Goal: Information Seeking & Learning: Learn about a topic

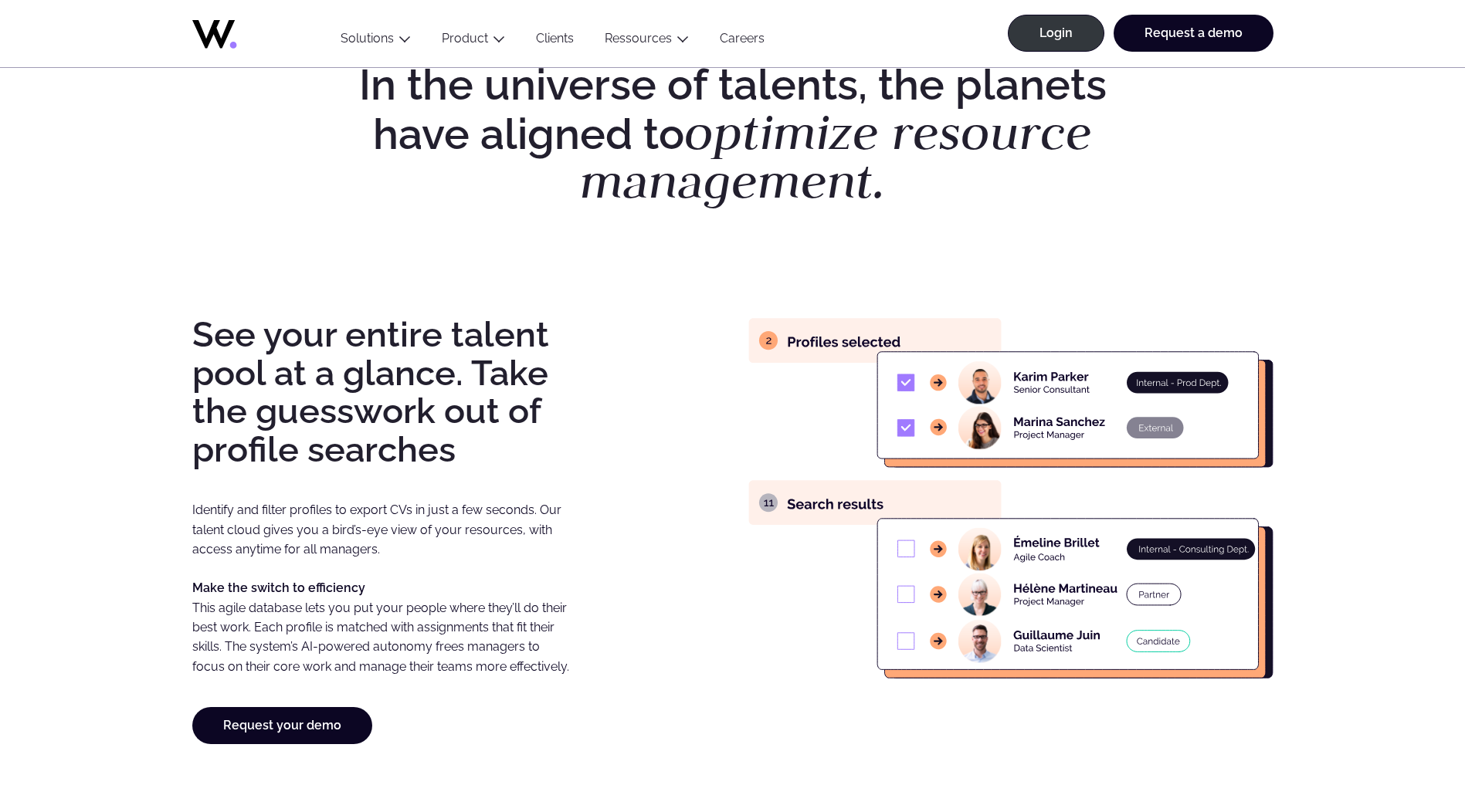
scroll to position [1081, 0]
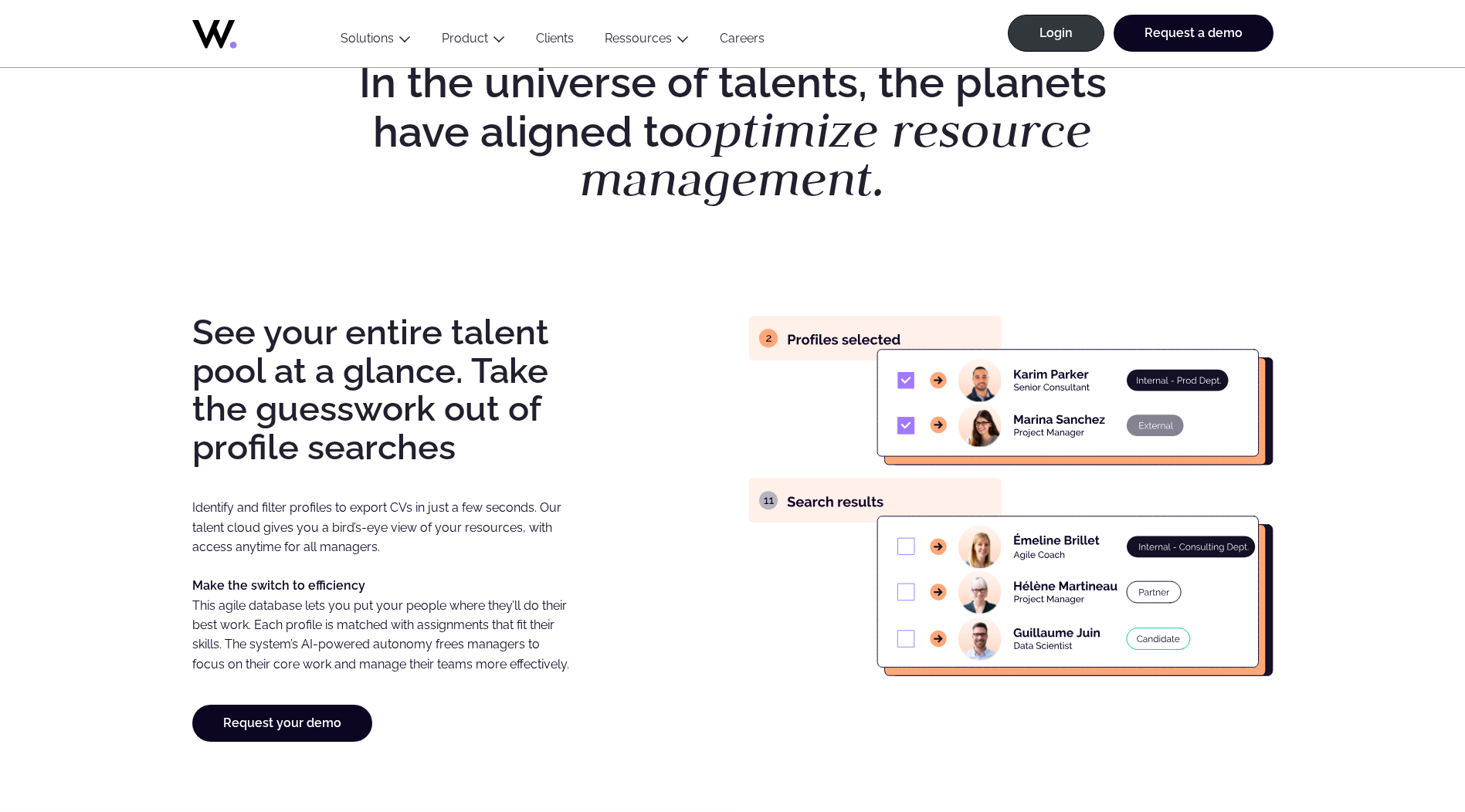
click at [220, 32] on icon at bounding box center [254, 30] width 124 height 37
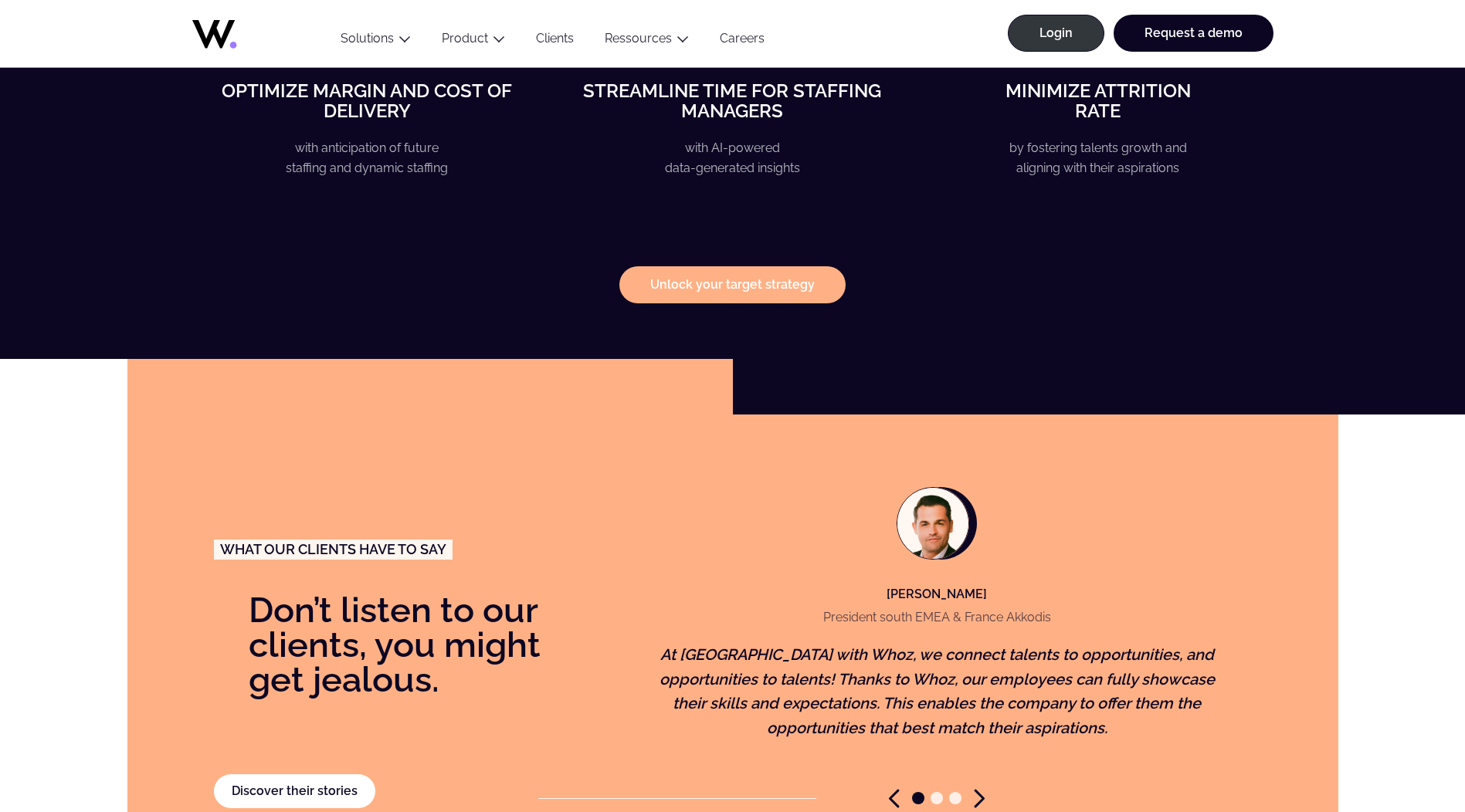
scroll to position [3396, 0]
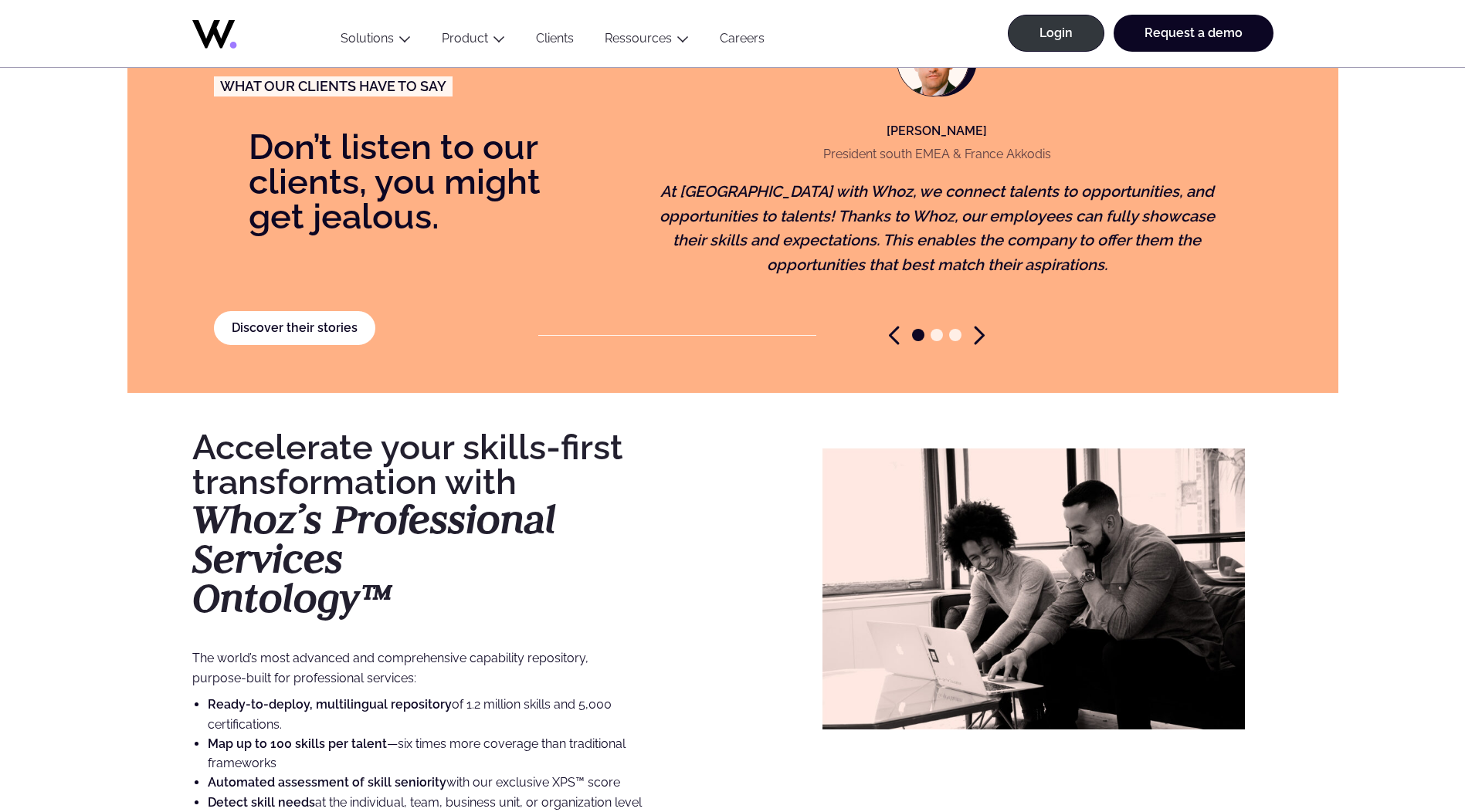
click at [978, 326] on icon "Next slide" at bounding box center [979, 335] width 11 height 19
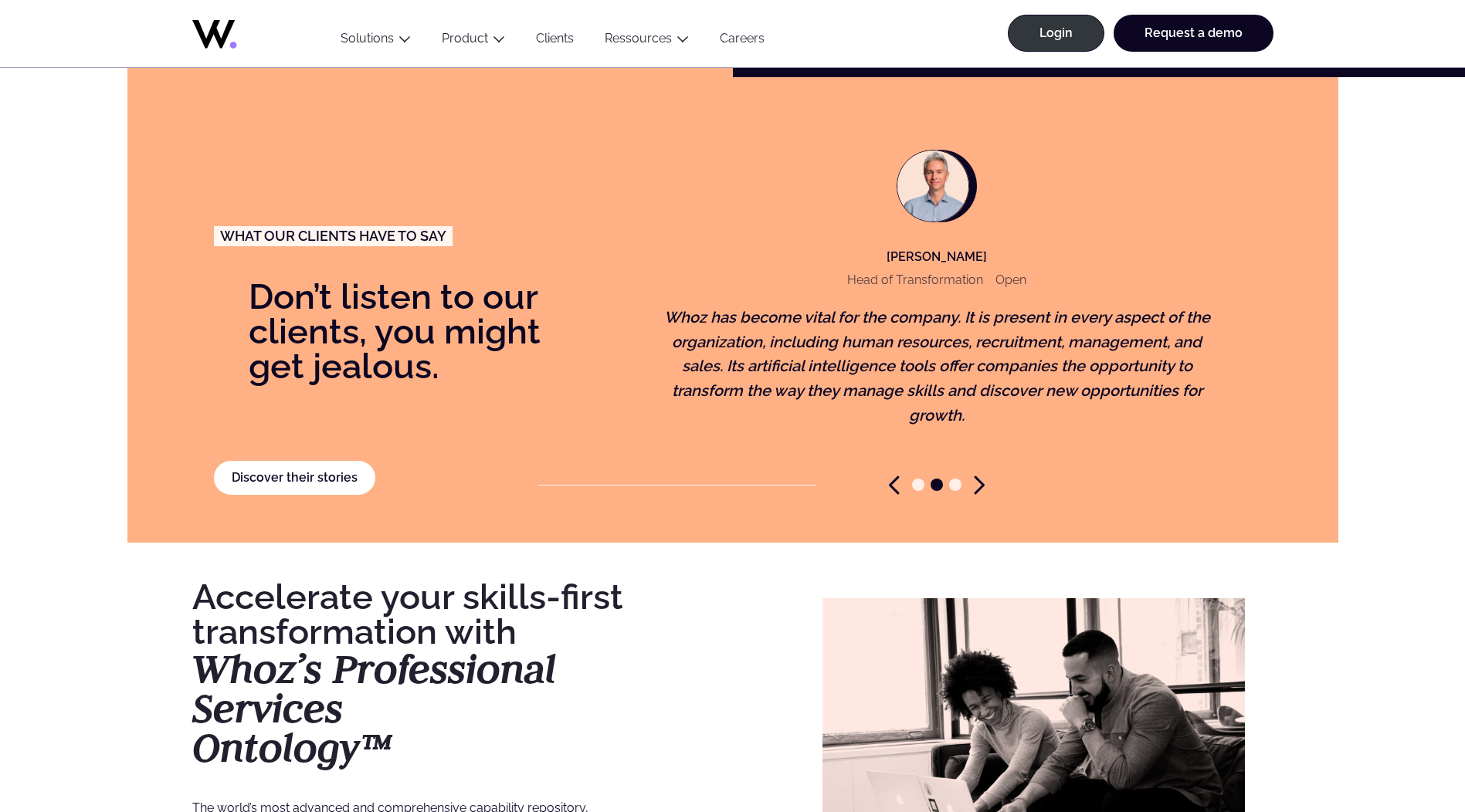
scroll to position [3186, 0]
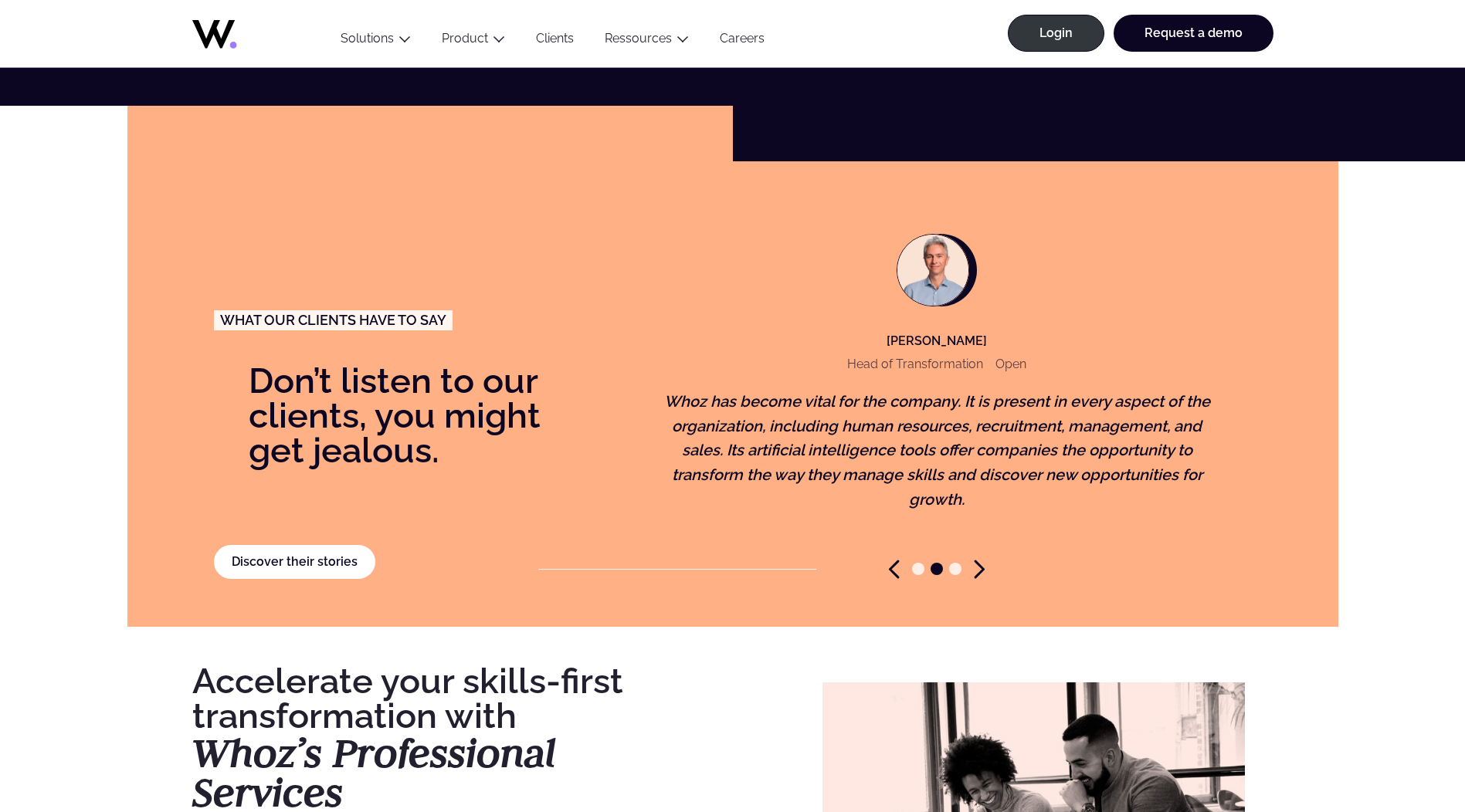
click at [973, 559] on div at bounding box center [936, 568] width 598 height 19
click at [977, 559] on icon "Next slide" at bounding box center [979, 568] width 11 height 19
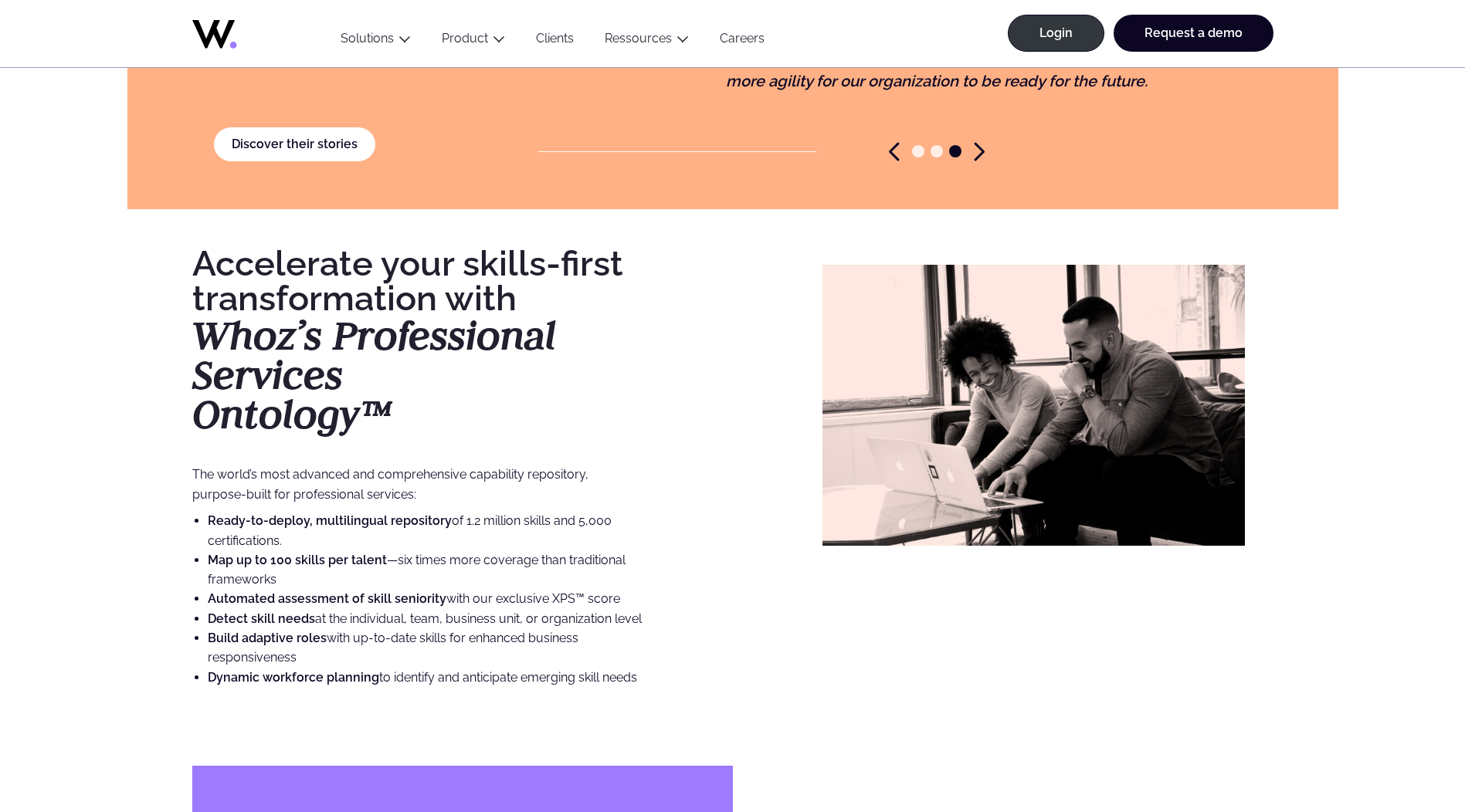
scroll to position [3573, 0]
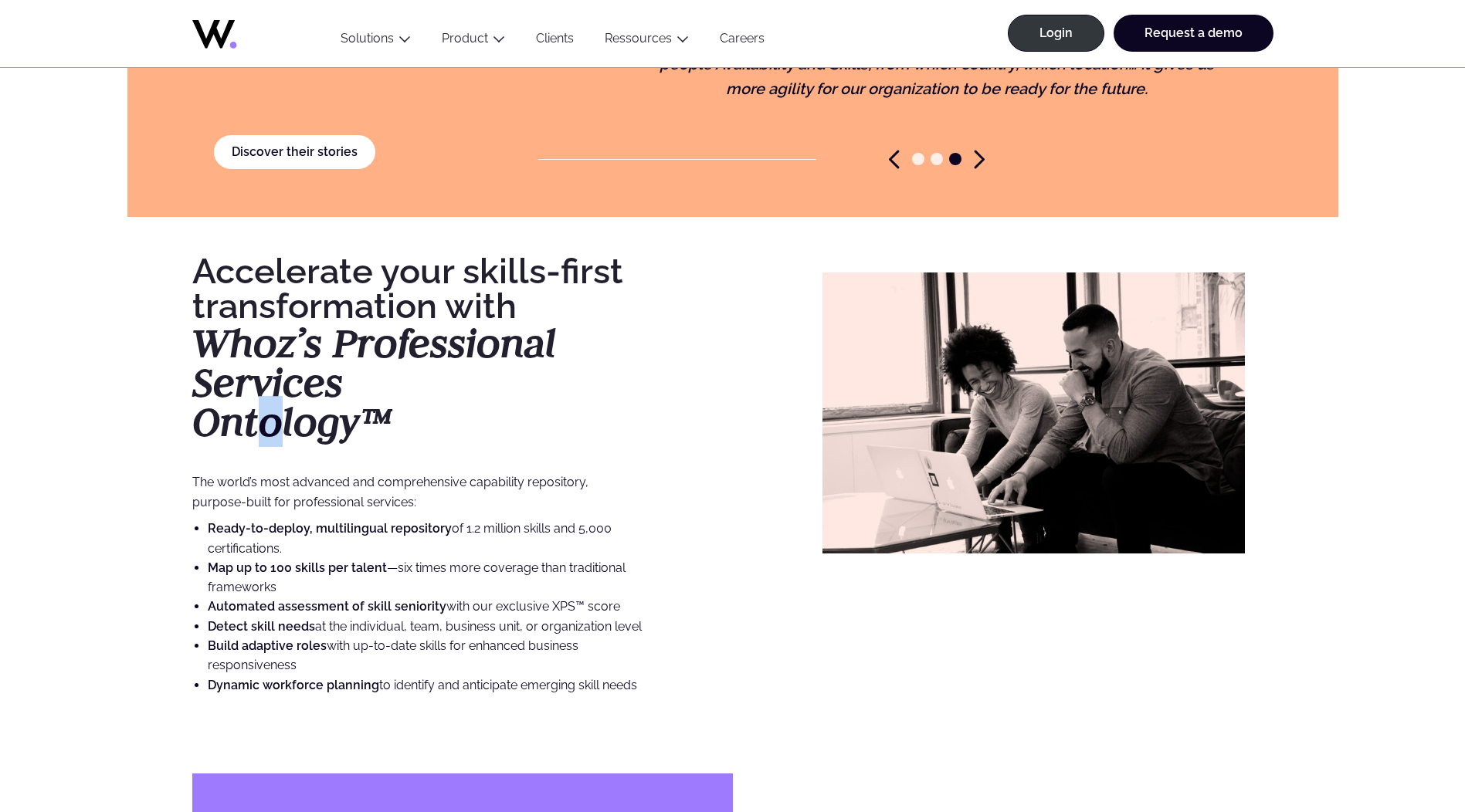
drag, startPoint x: 265, startPoint y: 378, endPoint x: 282, endPoint y: 419, distance: 44.4
click at [282, 419] on strong "Ontology™" at bounding box center [292, 420] width 200 height 51
drag, startPoint x: 282, startPoint y: 419, endPoint x: 354, endPoint y: 412, distance: 72.3
click at [354, 412] on strong "Ontology™" at bounding box center [292, 420] width 200 height 51
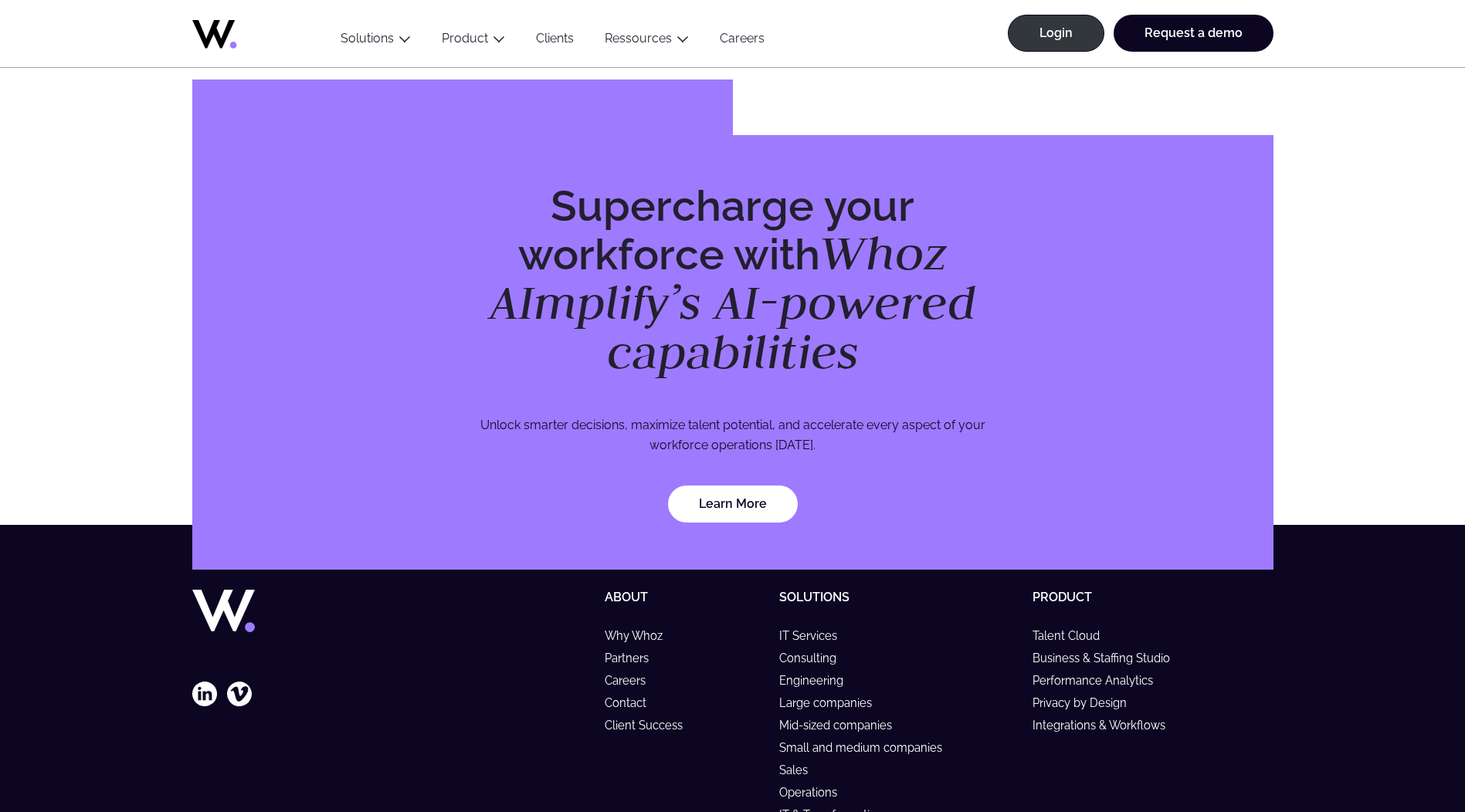
scroll to position [4267, 0]
click at [808, 244] on h2 "Supercharge your workforce with Whoz AImplify’s AI-powered capabilities" at bounding box center [733, 279] width 532 height 195
click at [732, 307] on em "Whoz AImplify’s AI-powered capabilities" at bounding box center [732, 301] width 487 height 161
click at [727, 484] on link "Learn More" at bounding box center [732, 502] width 130 height 37
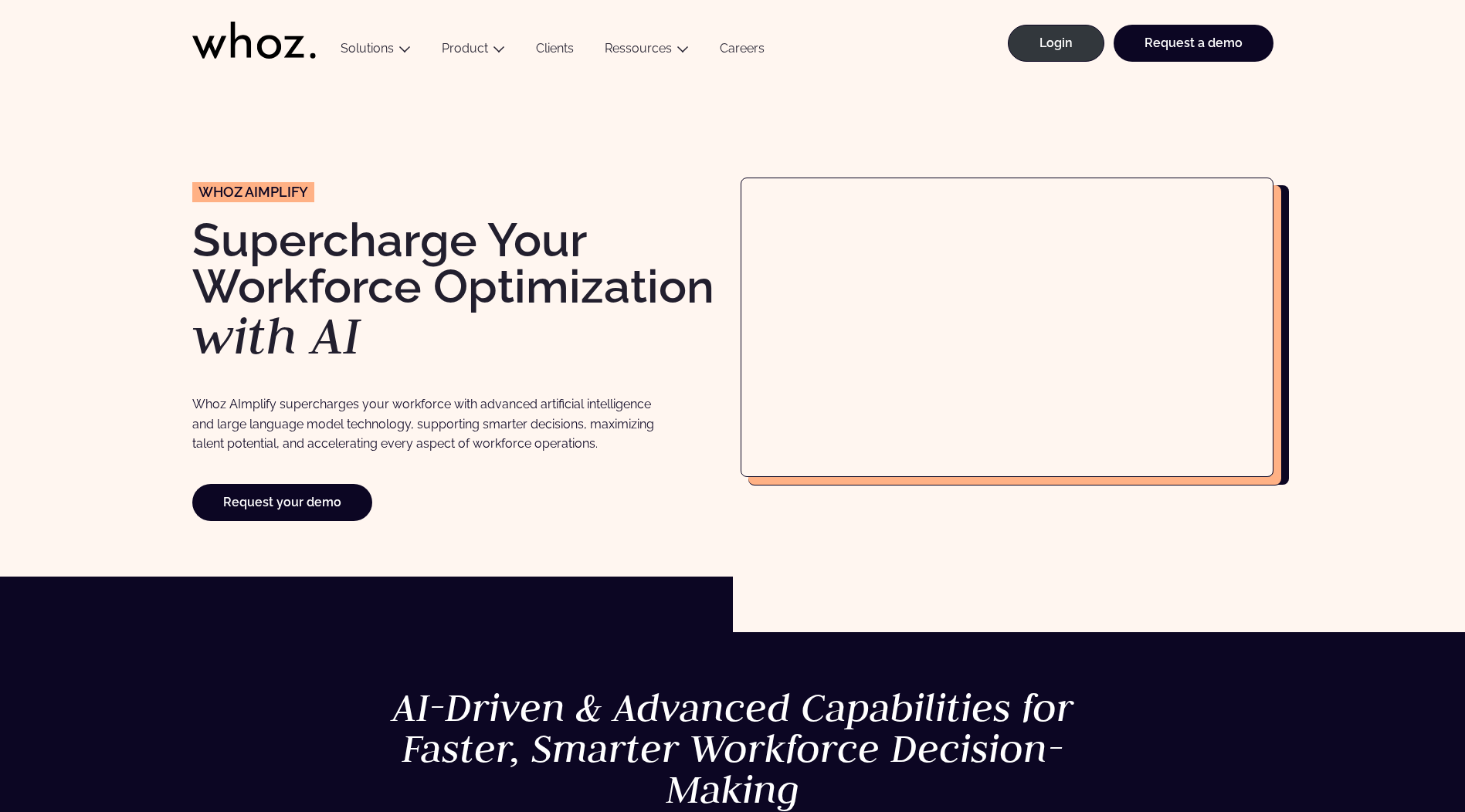
click at [294, 29] on icon at bounding box center [254, 40] width 124 height 37
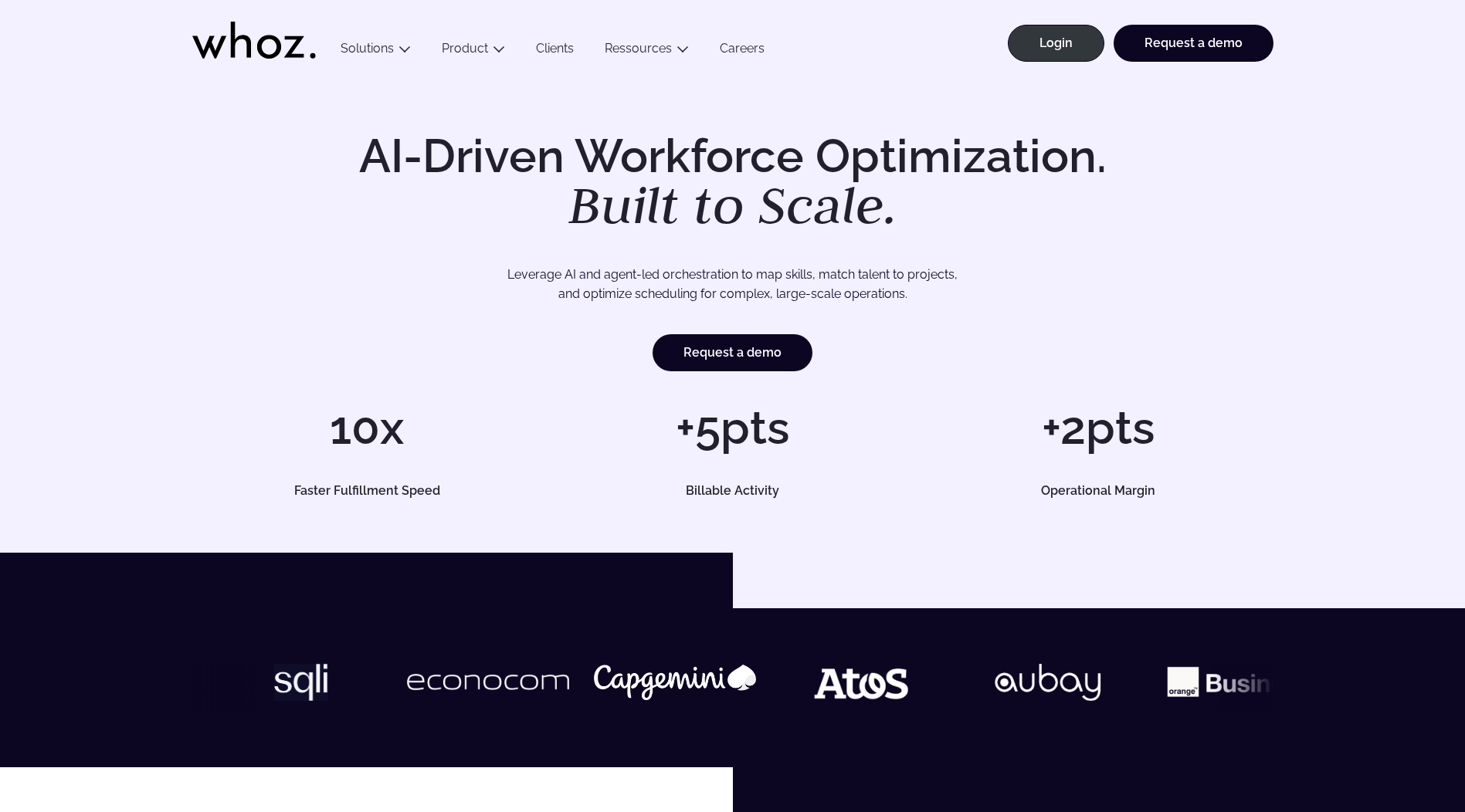
click at [541, 398] on div "AI-Driven Workforce Optimization. Built to Scale. Leverage AI and agent-led orc…" at bounding box center [732, 315] width 1403 height 365
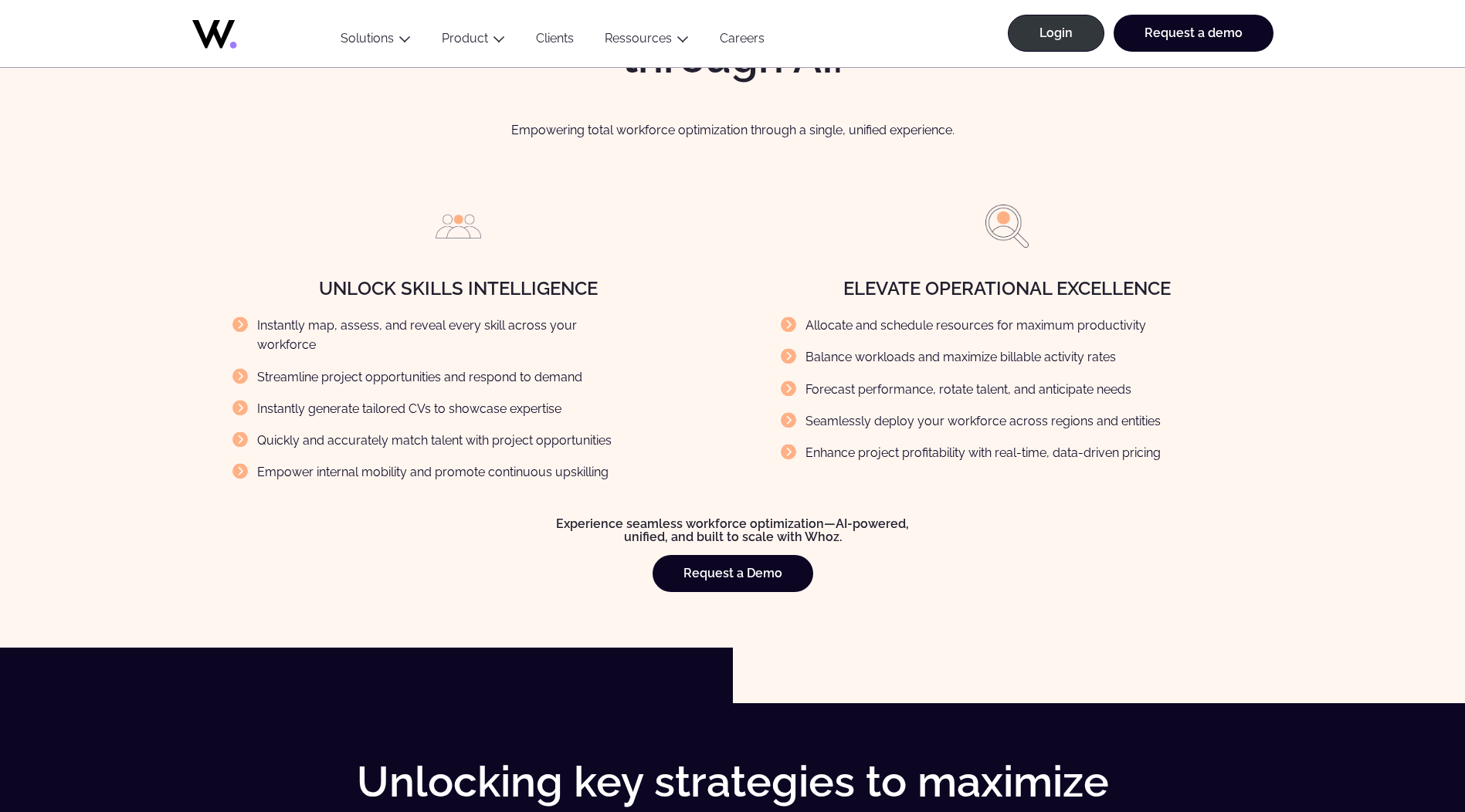
scroll to position [1544, 0]
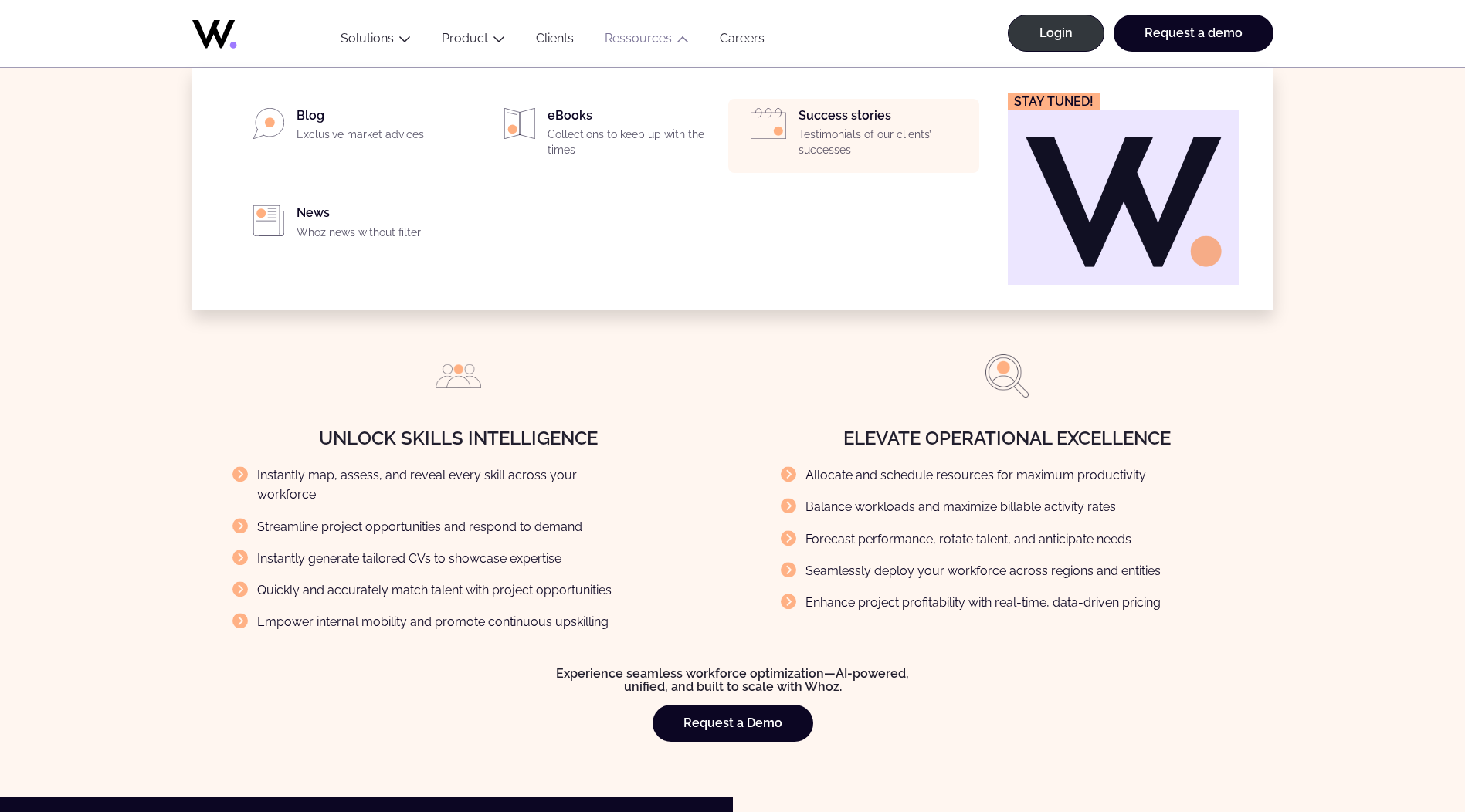
click at [835, 134] on p "Testimonials of our clients’ successes" at bounding box center [884, 143] width 172 height 30
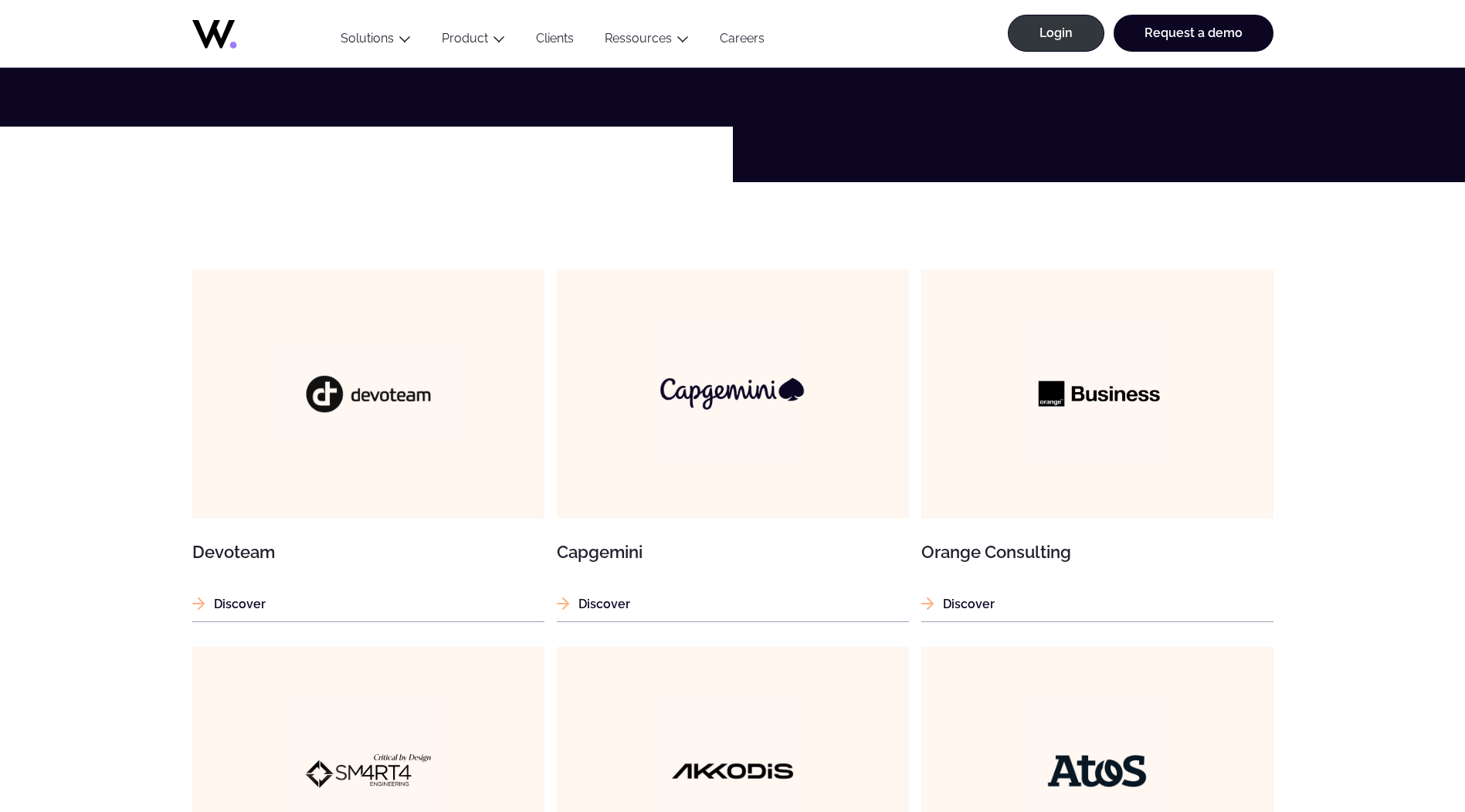
scroll to position [772, 0]
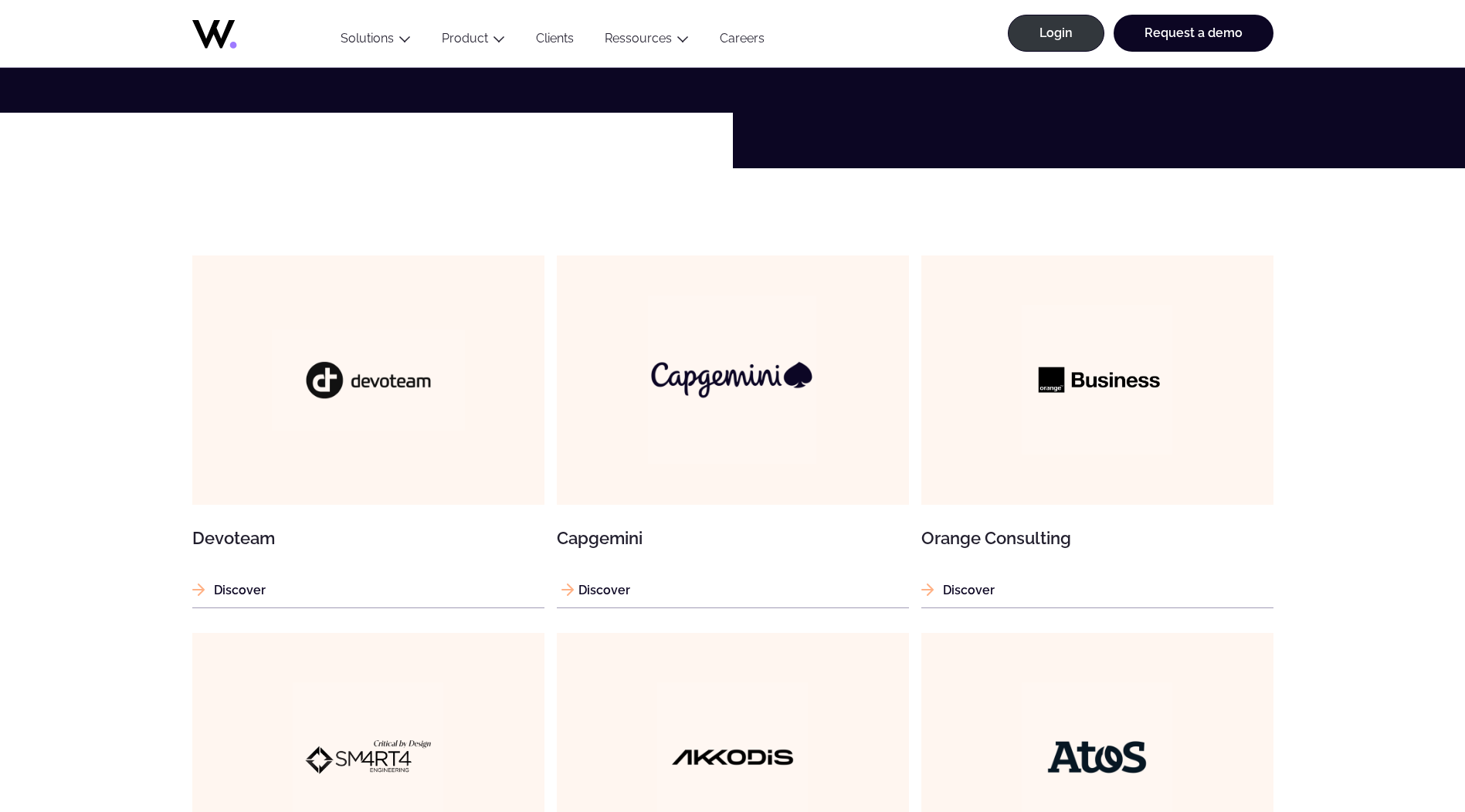
click at [790, 356] on img at bounding box center [732, 380] width 168 height 168
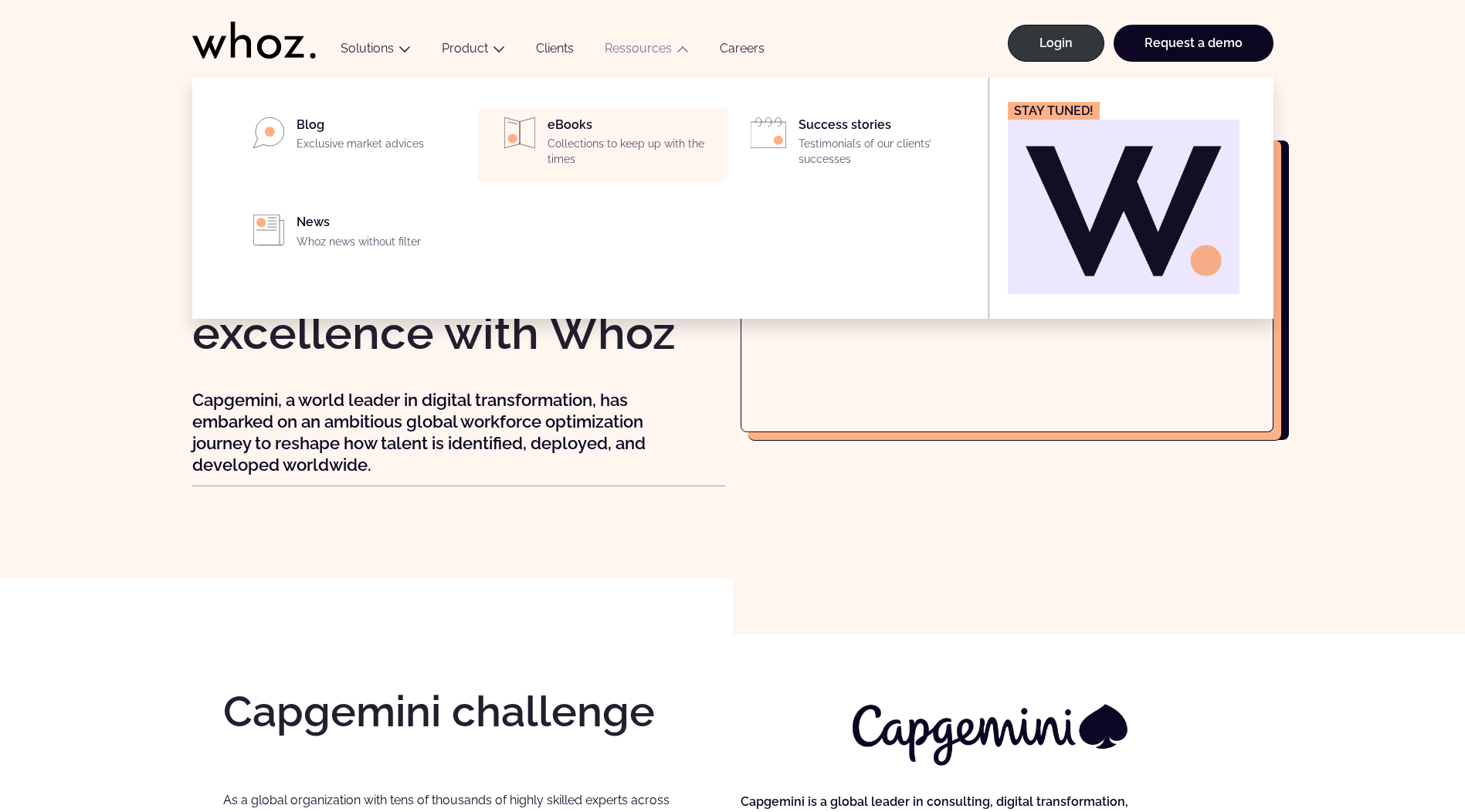
click at [657, 139] on p "Collections to keep up with the times" at bounding box center [634, 152] width 172 height 30
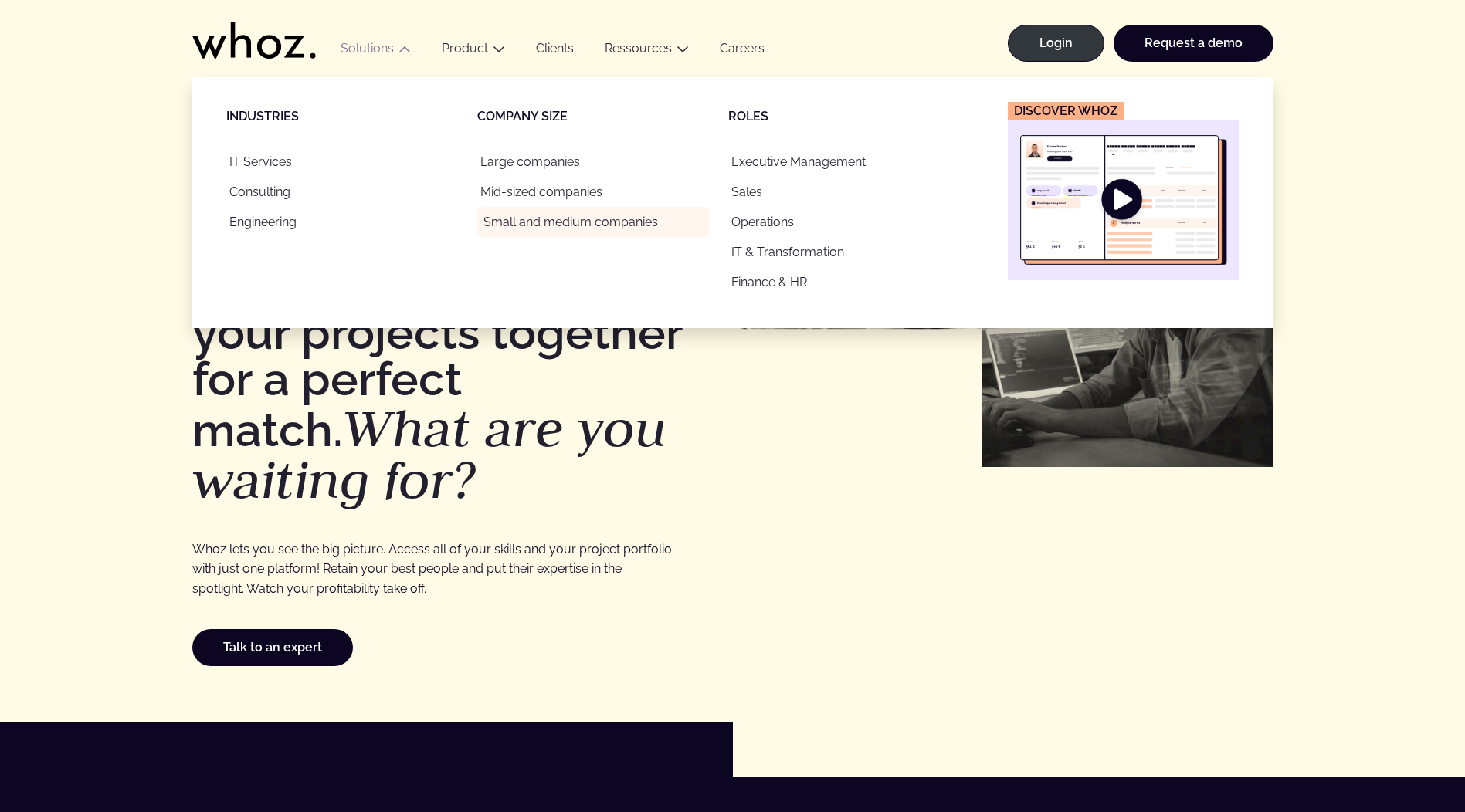
click at [616, 232] on link "Small and medium companies" at bounding box center [594, 222] width 233 height 30
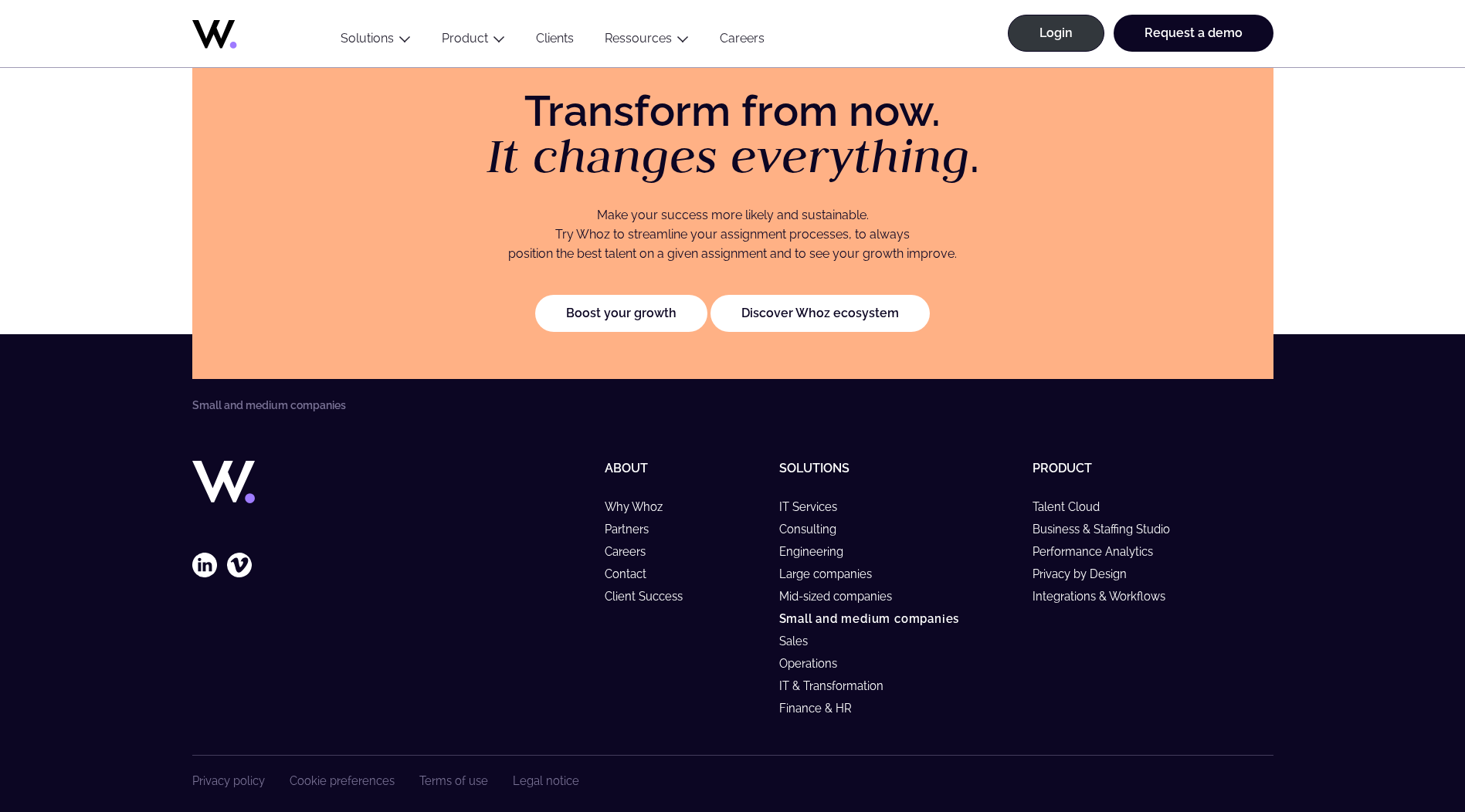
scroll to position [3097, 0]
click at [1102, 589] on link "Integrations & Workflows" at bounding box center [1105, 595] width 147 height 13
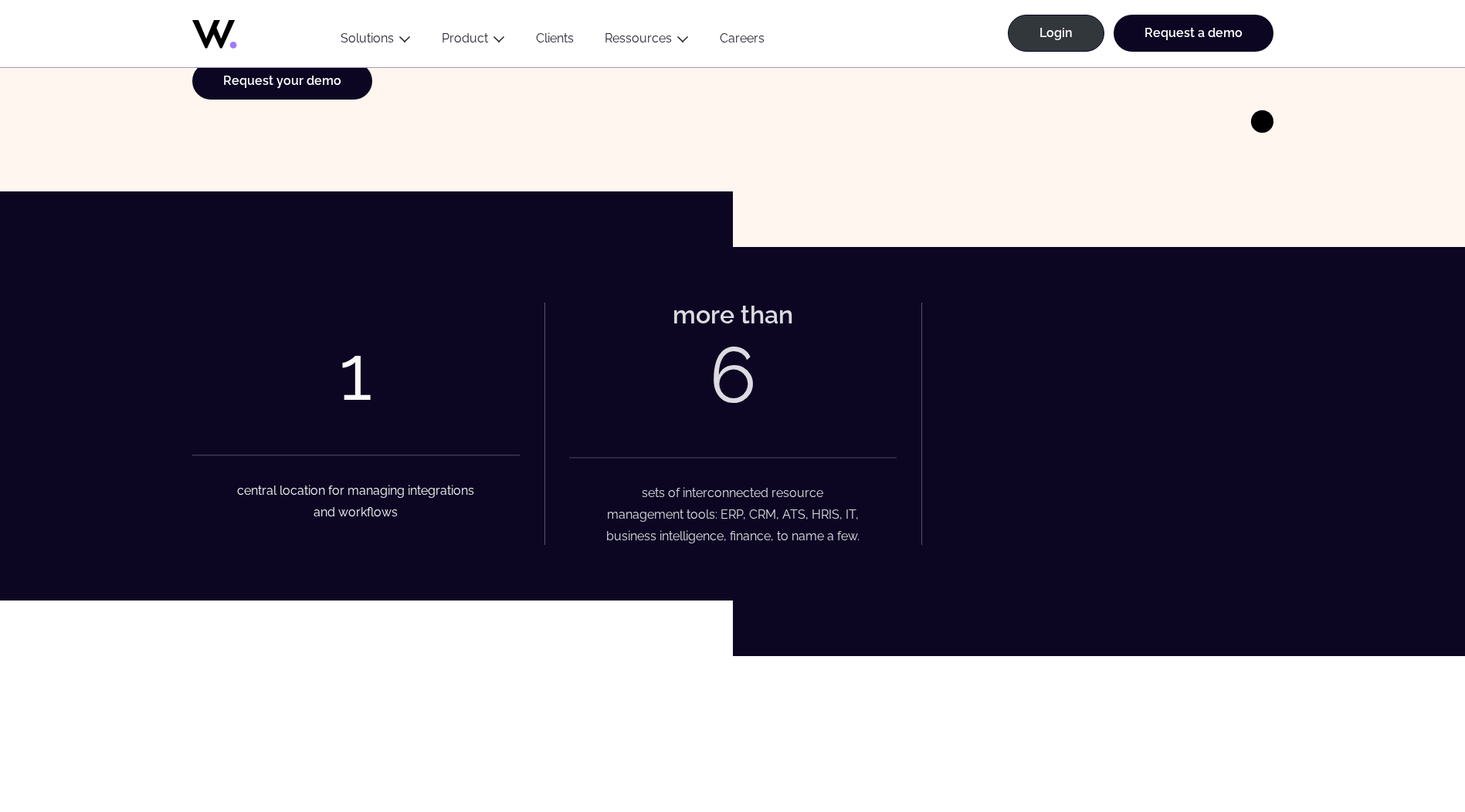
scroll to position [463, 0]
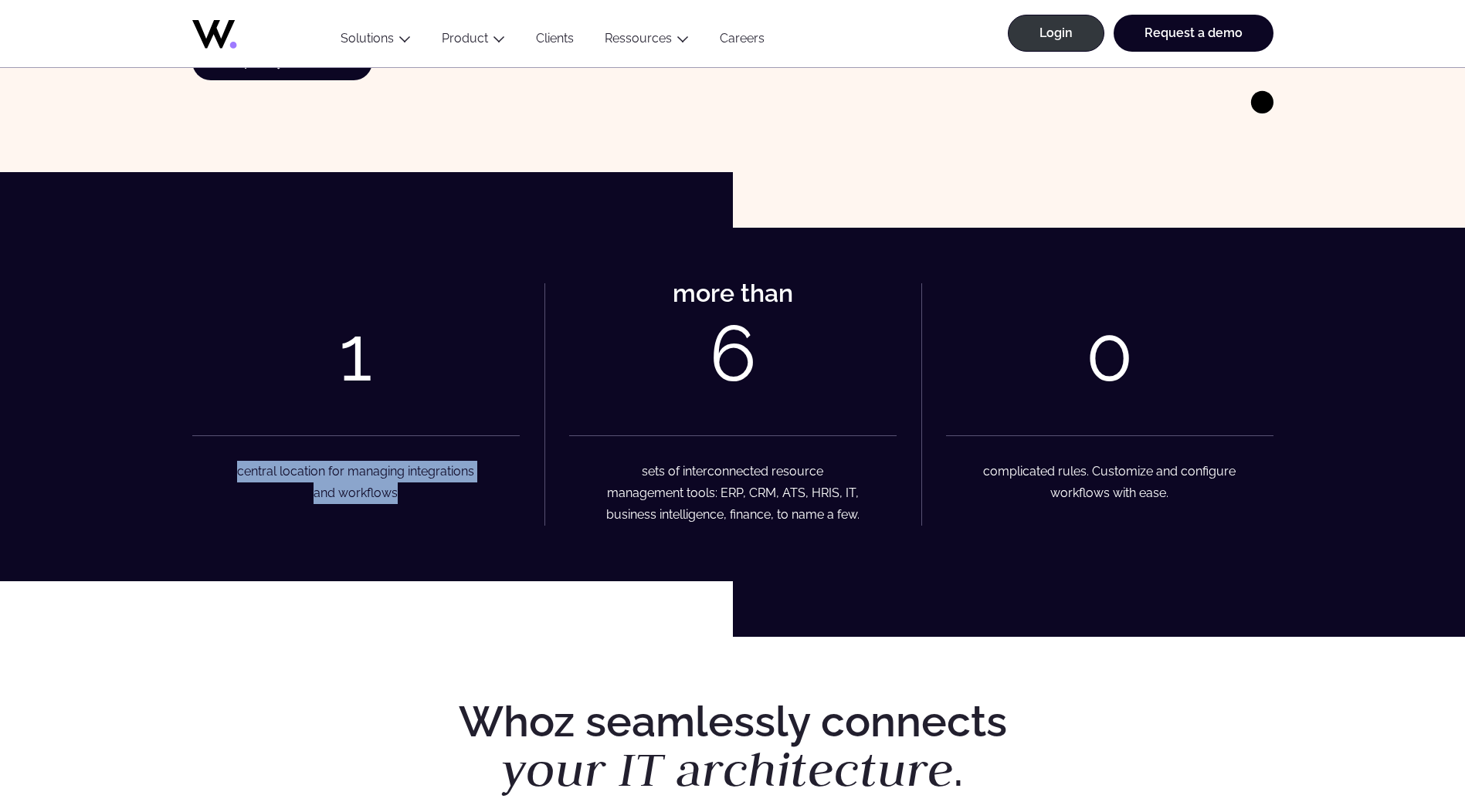
drag, startPoint x: 458, startPoint y: 501, endPoint x: 473, endPoint y: 504, distance: 15.3
click at [473, 504] on div "1 central location for managing integrations and workflows" at bounding box center [356, 397] width 328 height 226
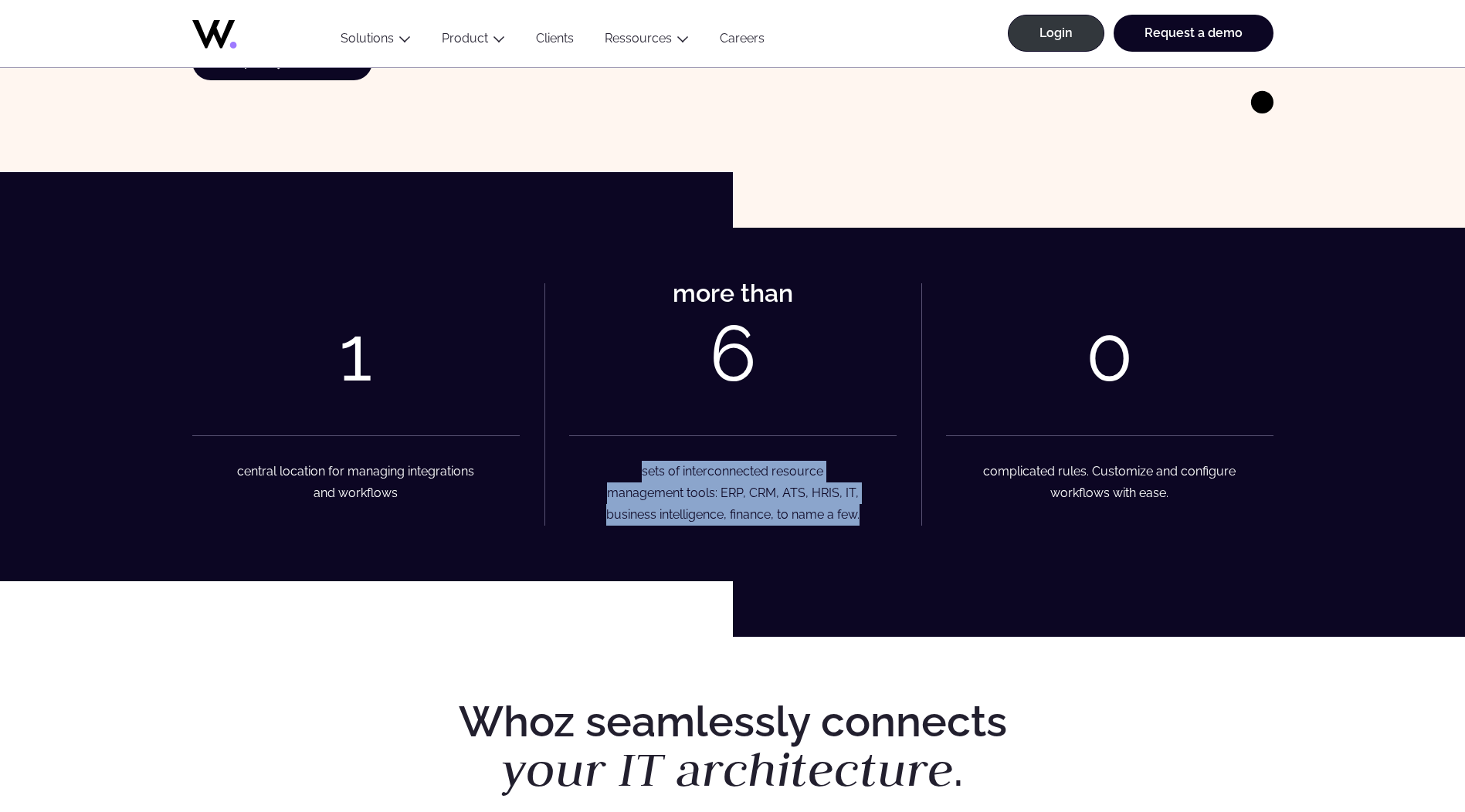
drag, startPoint x: 634, startPoint y: 460, endPoint x: 828, endPoint y: 536, distance: 208.4
click at [828, 525] on figcaption "sets of interconnected resource management tools: ERP, CRM, ATS, HRIS, IT, busi…" at bounding box center [733, 480] width 328 height 90
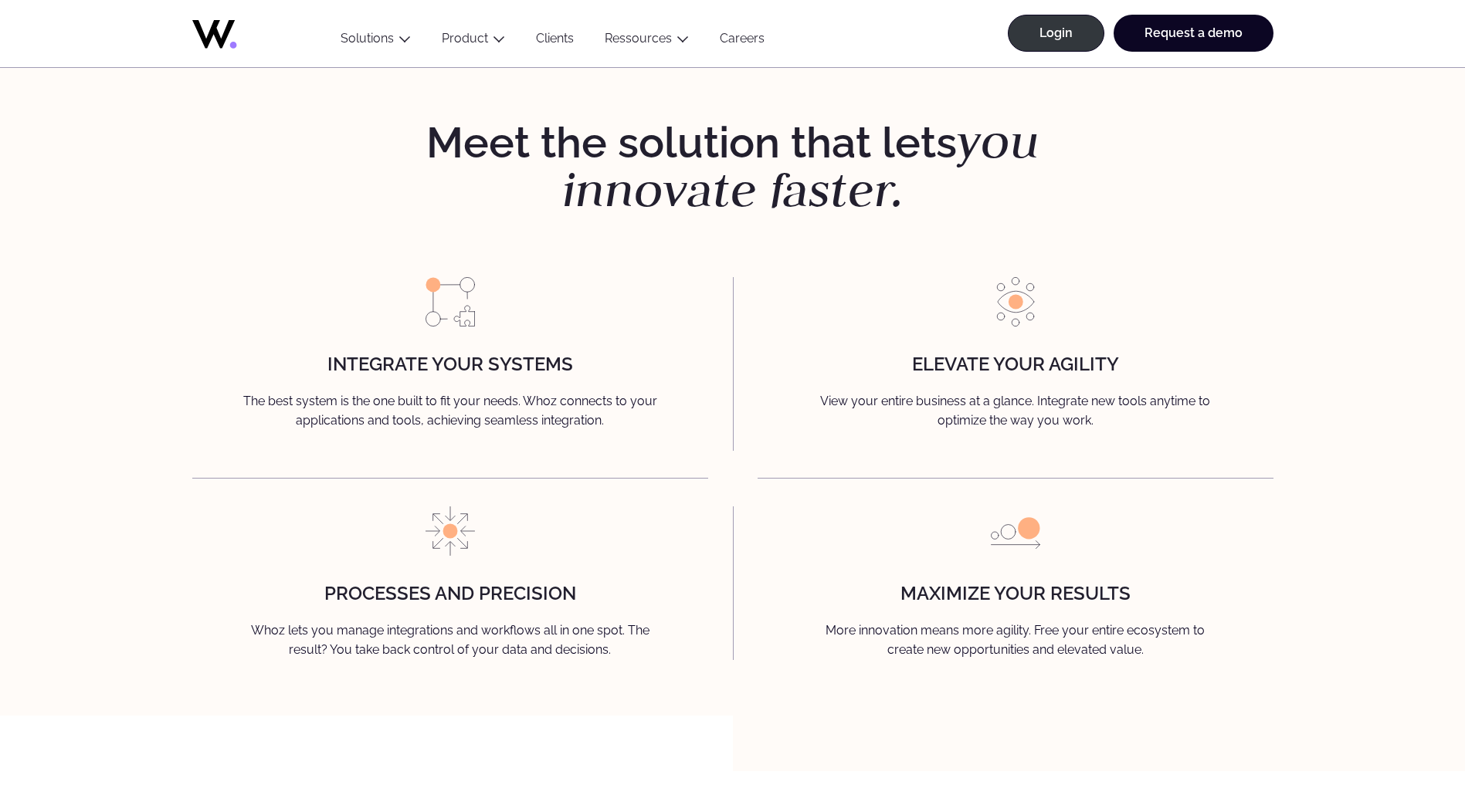
scroll to position [1698, 0]
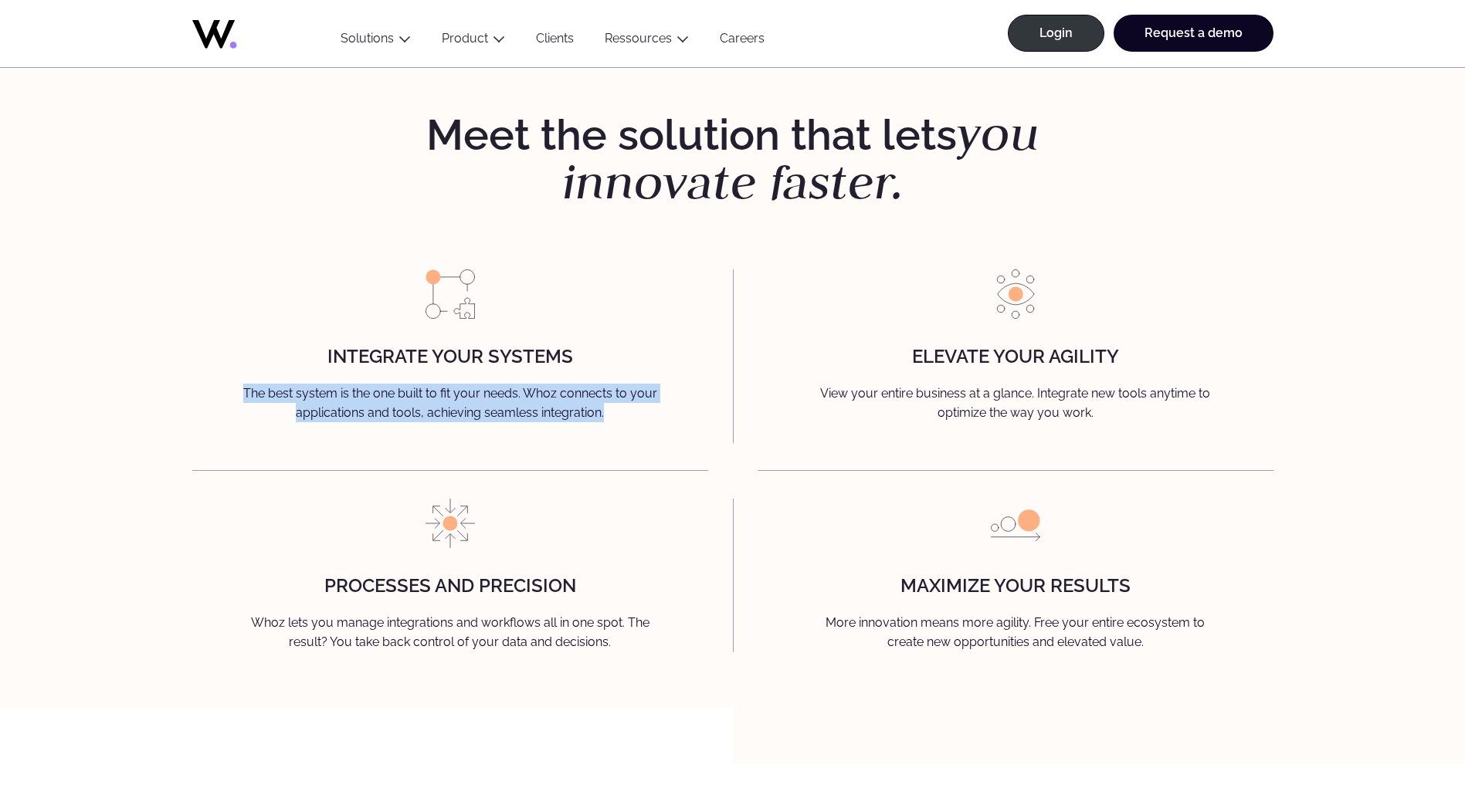
drag, startPoint x: 233, startPoint y: 414, endPoint x: 644, endPoint y: 448, distance: 412.4
click at [644, 443] on div "Integrate your systems The best system is the one built to fit your needs. Whoz…" at bounding box center [450, 357] width 516 height 174
click at [600, 412] on p "The best system is the one built to fit your needs. Whoz connects to your appli…" at bounding box center [450, 403] width 464 height 39
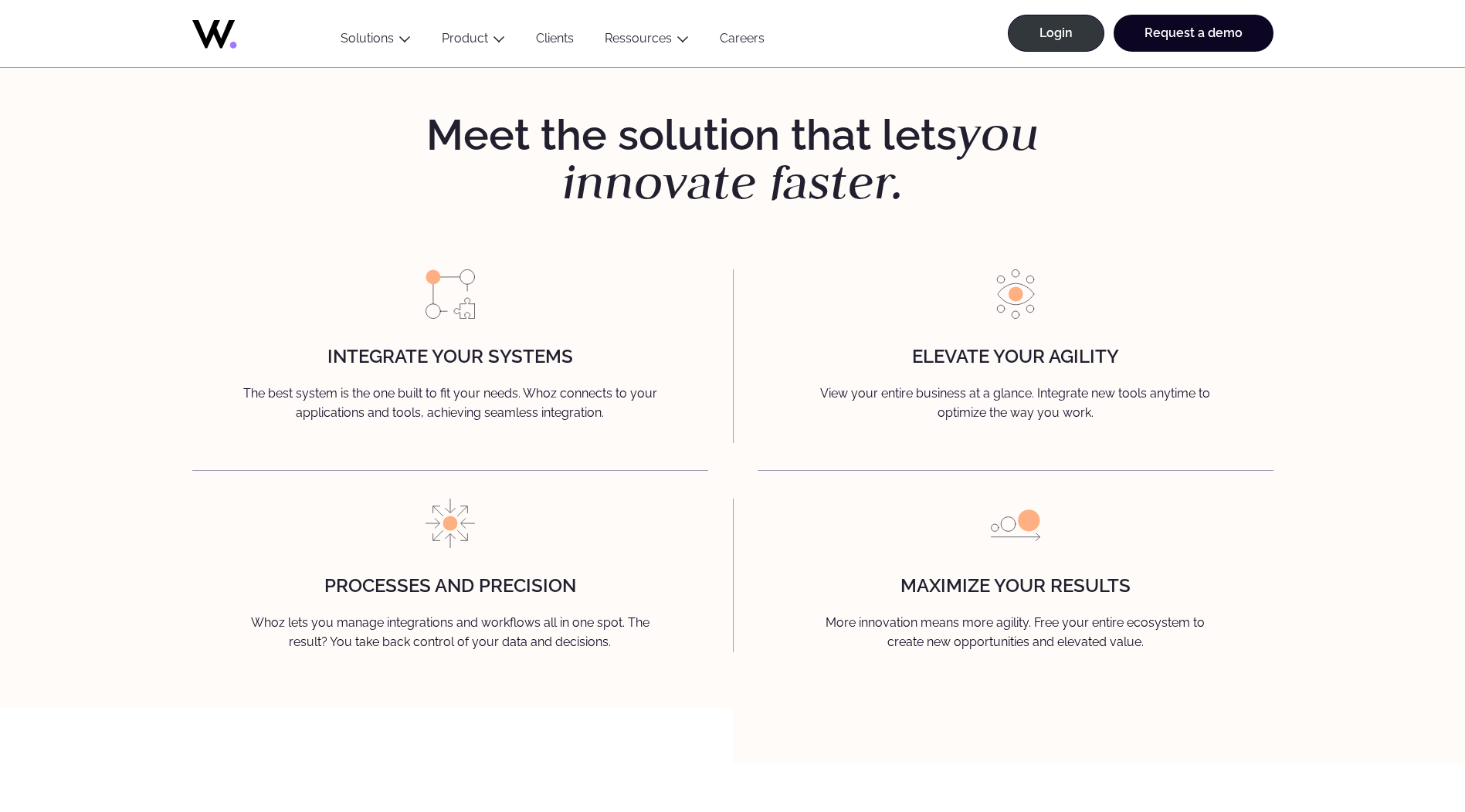
drag, startPoint x: 600, startPoint y: 412, endPoint x: 519, endPoint y: 434, distance: 83.9
click at [519, 423] on p "The best system is the one built to fit your needs. Whoz connects to your appli…" at bounding box center [450, 403] width 464 height 39
click at [970, 368] on strong "Elevate your agility" at bounding box center [1015, 356] width 207 height 22
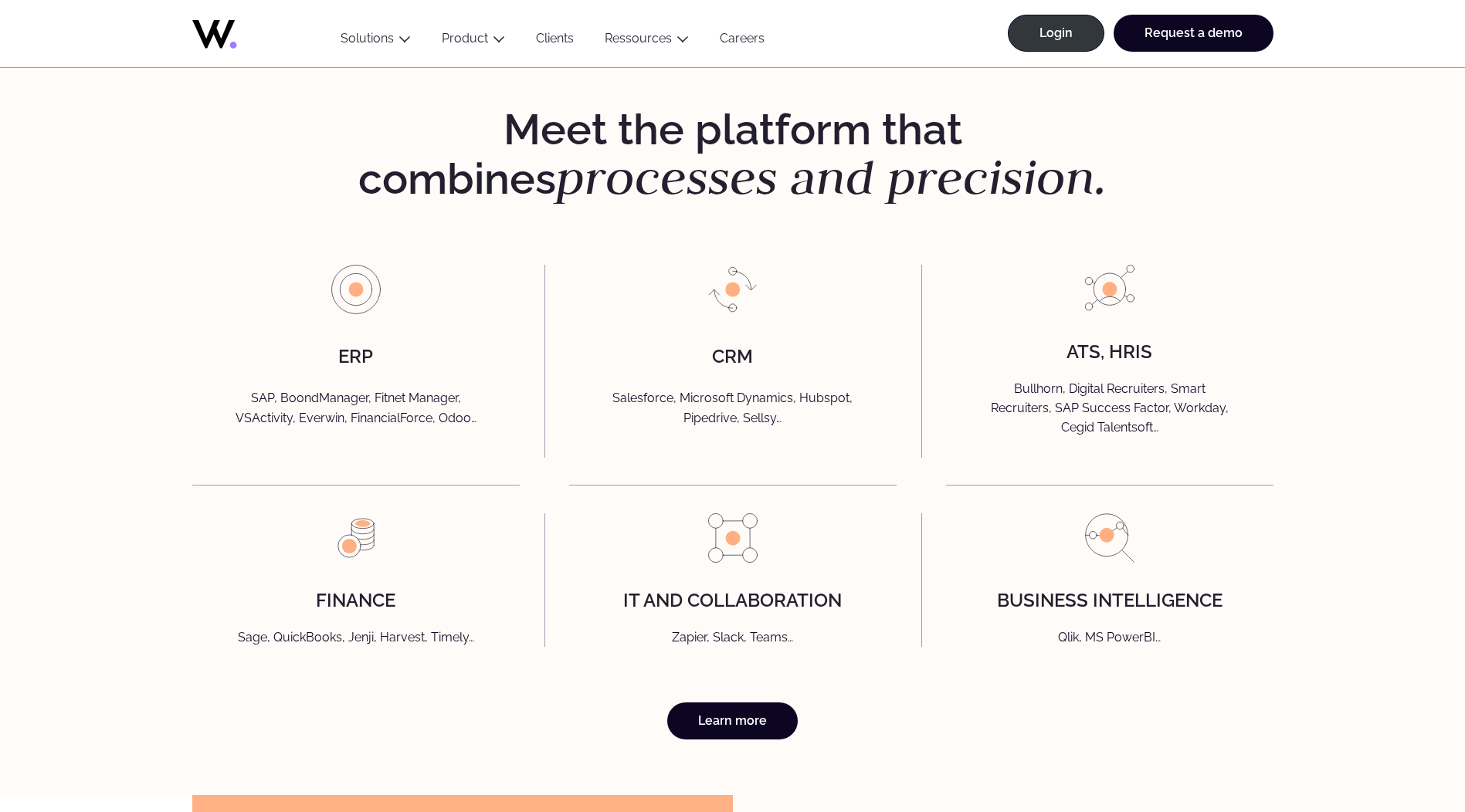
scroll to position [3474, 0]
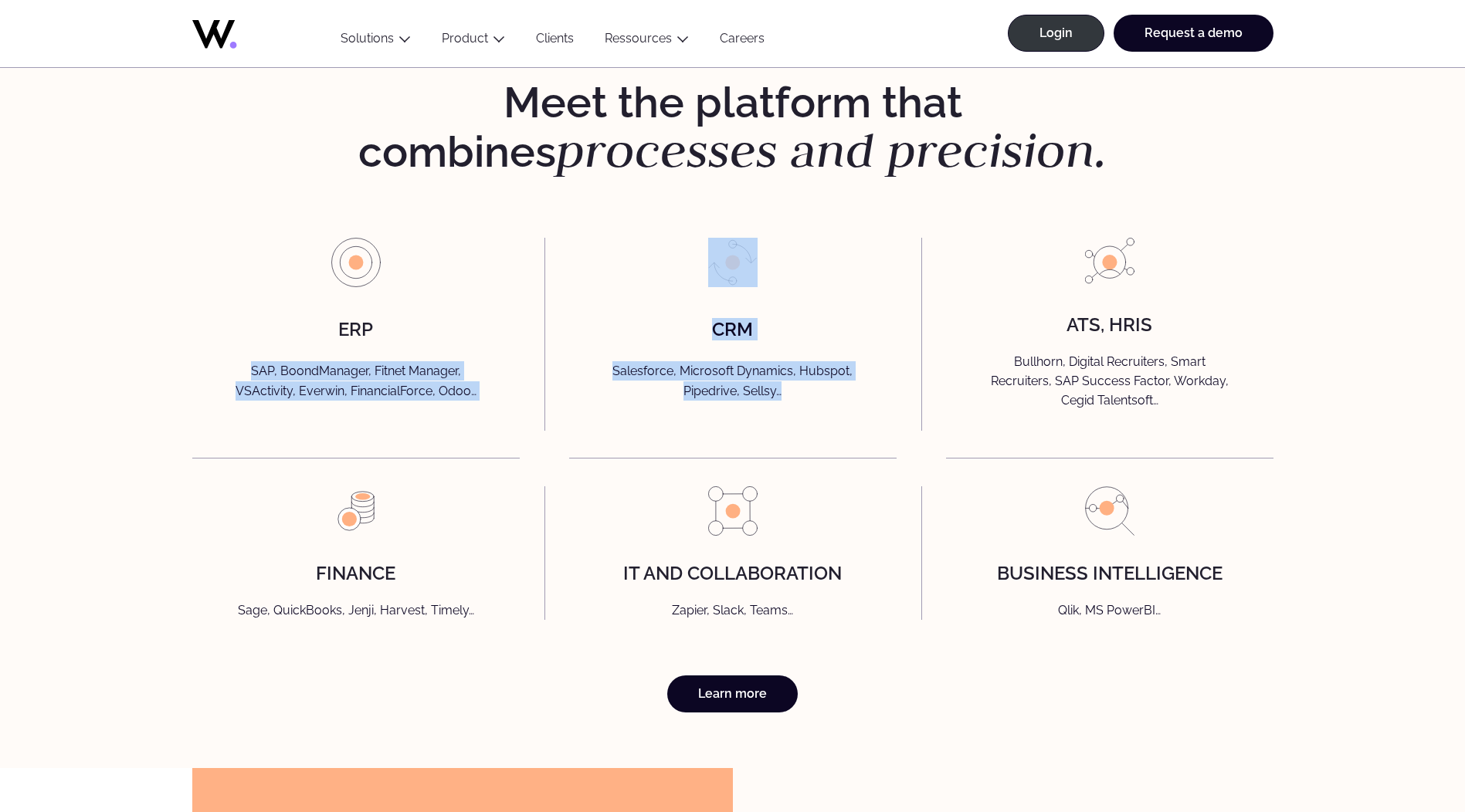
drag, startPoint x: 227, startPoint y: 398, endPoint x: 567, endPoint y: 443, distance: 343.0
click at [567, 430] on div "ERP SAP, BoondManager, Fitnet Manager, VSActivity, Everwin, FinancialForce, Odo…" at bounding box center [732, 334] width 1081 height 193
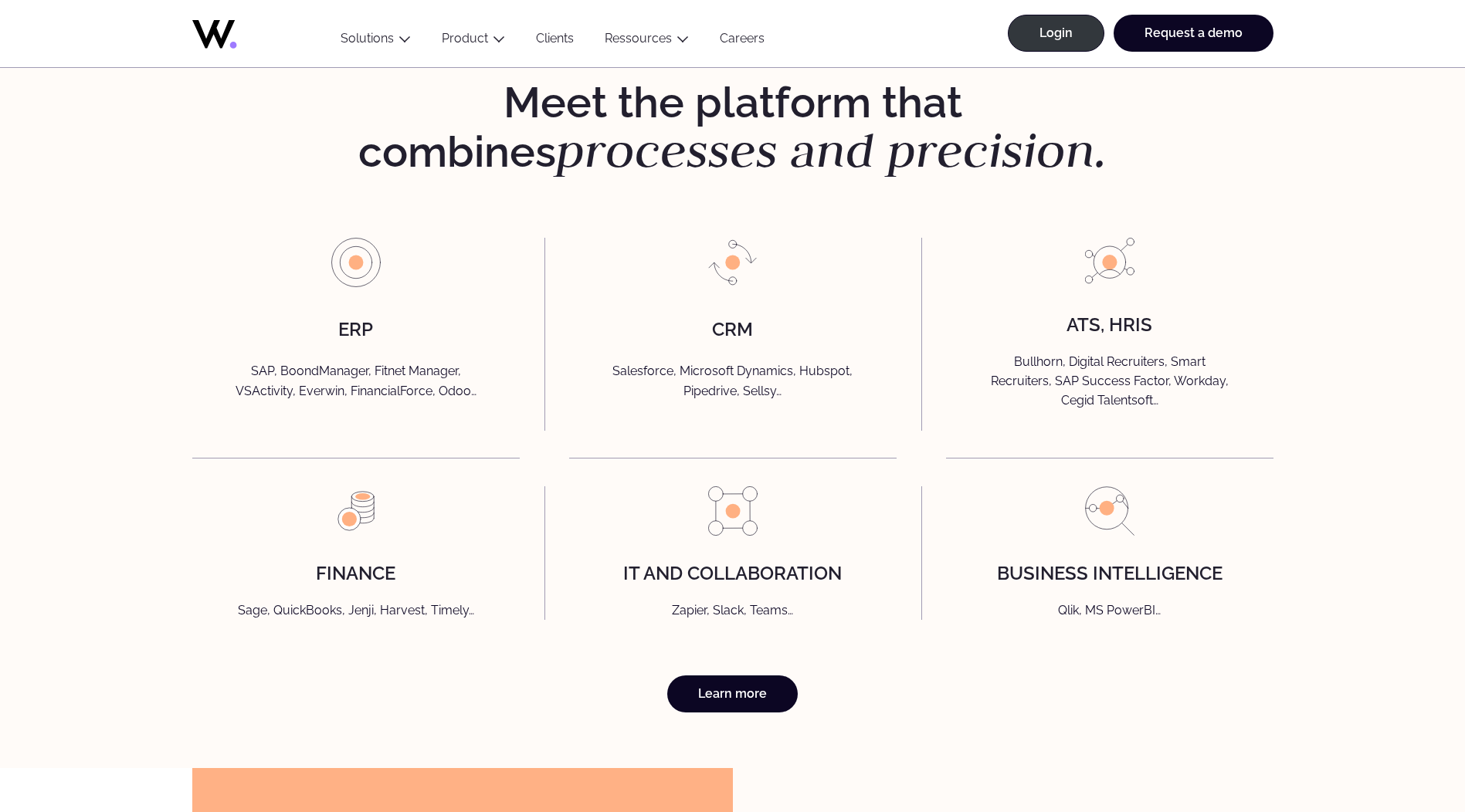
click at [567, 430] on div "ERP SAP, BoondManager, Fitnet Manager, VSActivity, Everwin, FinancialForce, Odo…" at bounding box center [732, 334] width 1081 height 193
drag, startPoint x: 471, startPoint y: 426, endPoint x: 138, endPoint y: 386, distance: 335.4
click at [138, 386] on div "Meet the platform that combines processes and precision. ERP SAP, BoondManager,…" at bounding box center [732, 397] width 1403 height 633
drag, startPoint x: 606, startPoint y: 400, endPoint x: 824, endPoint y: 419, distance: 218.8
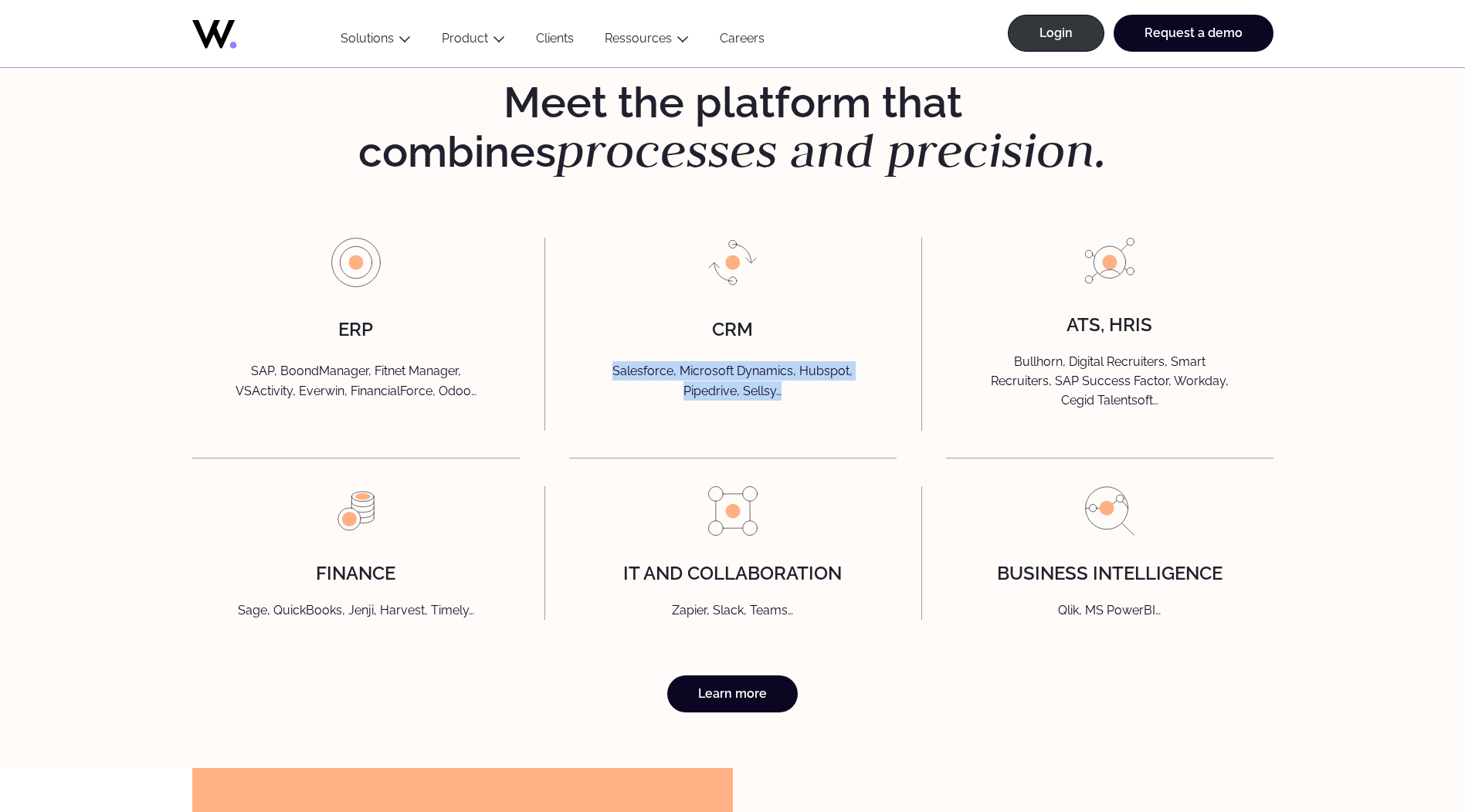
click at [824, 406] on p "Salesforce, Microsoft Dynamics, Hubspot, Pipedrive, Sellsy…" at bounding box center [732, 384] width 295 height 44
drag, startPoint x: 824, startPoint y: 419, endPoint x: 1037, endPoint y: 406, distance: 213.4
click at [1095, 410] on p "Bullhorn, Digital Recruiters, Smart Recruiters, SAP Success Factor, Workday, Ce…" at bounding box center [1109, 381] width 295 height 59
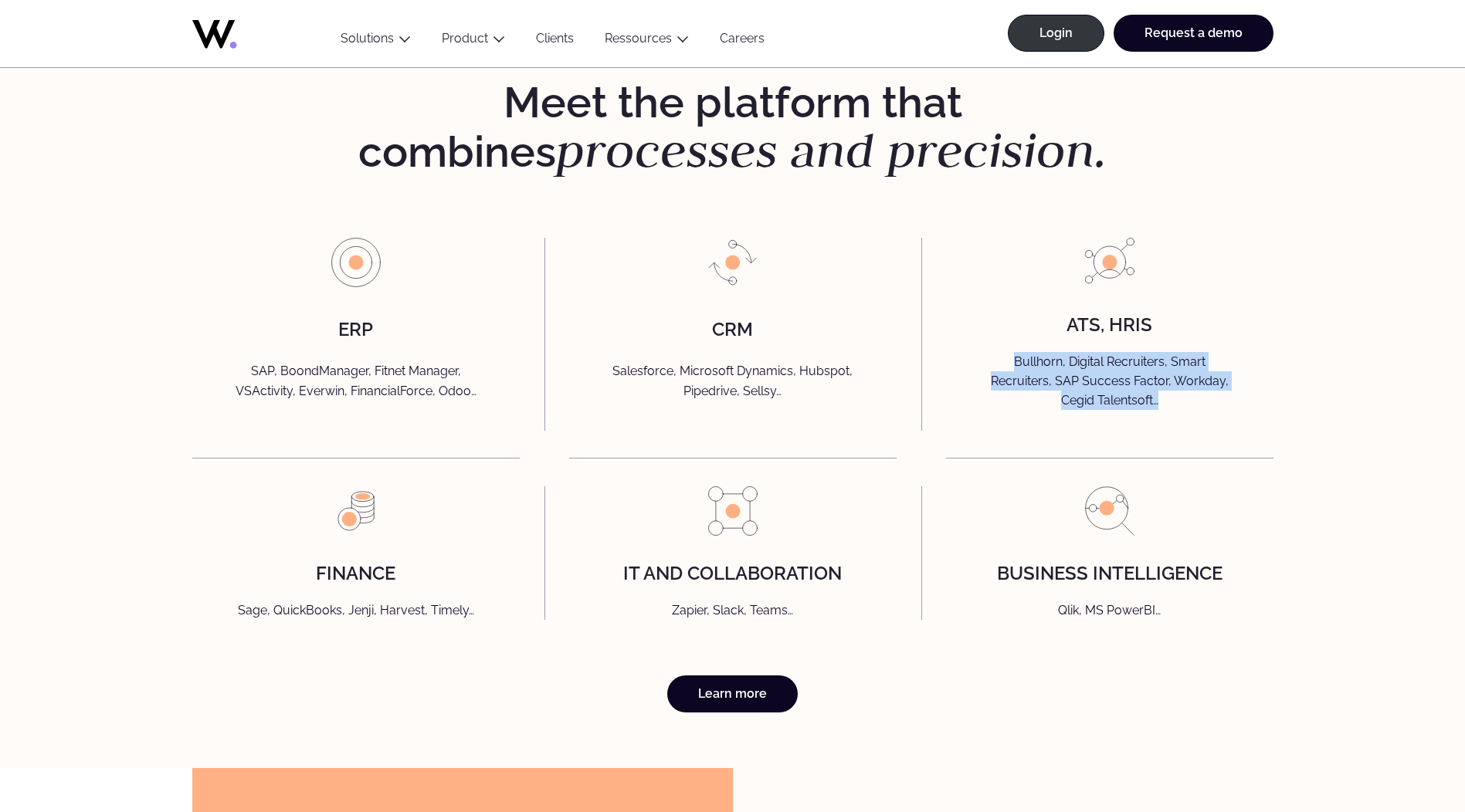
drag, startPoint x: 1008, startPoint y: 393, endPoint x: 1201, endPoint y: 438, distance: 198.2
click at [1201, 430] on div "ATS, HRIS Bullhorn, Digital Recruiters, Smart Recruiters, SAP Success Factor, W…" at bounding box center [1110, 334] width 328 height 193
click at [1296, 620] on div "Meet the platform that combines processes and precision. ERP SAP, BoondManager,…" at bounding box center [732, 397] width 1403 height 633
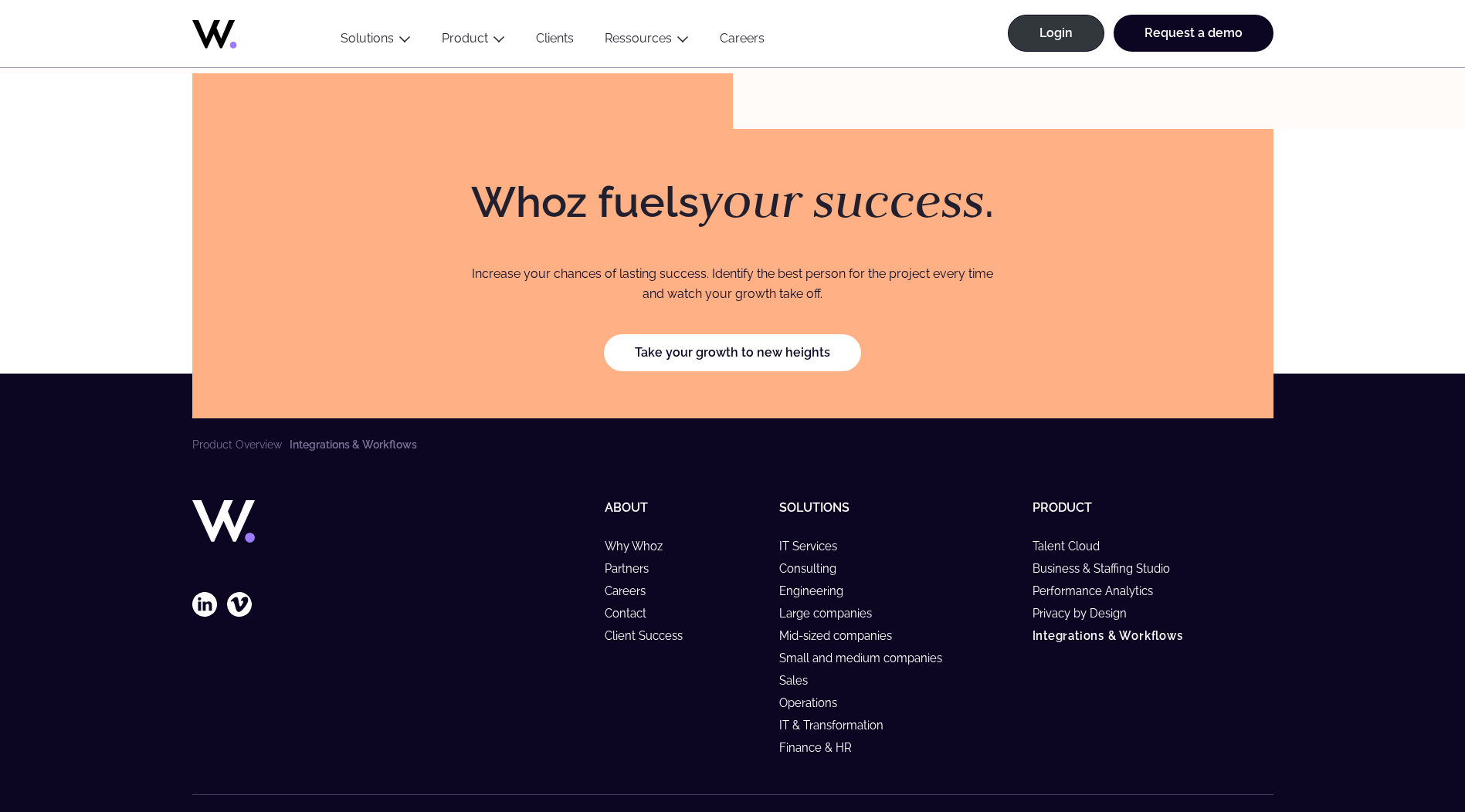
scroll to position [4249, 0]
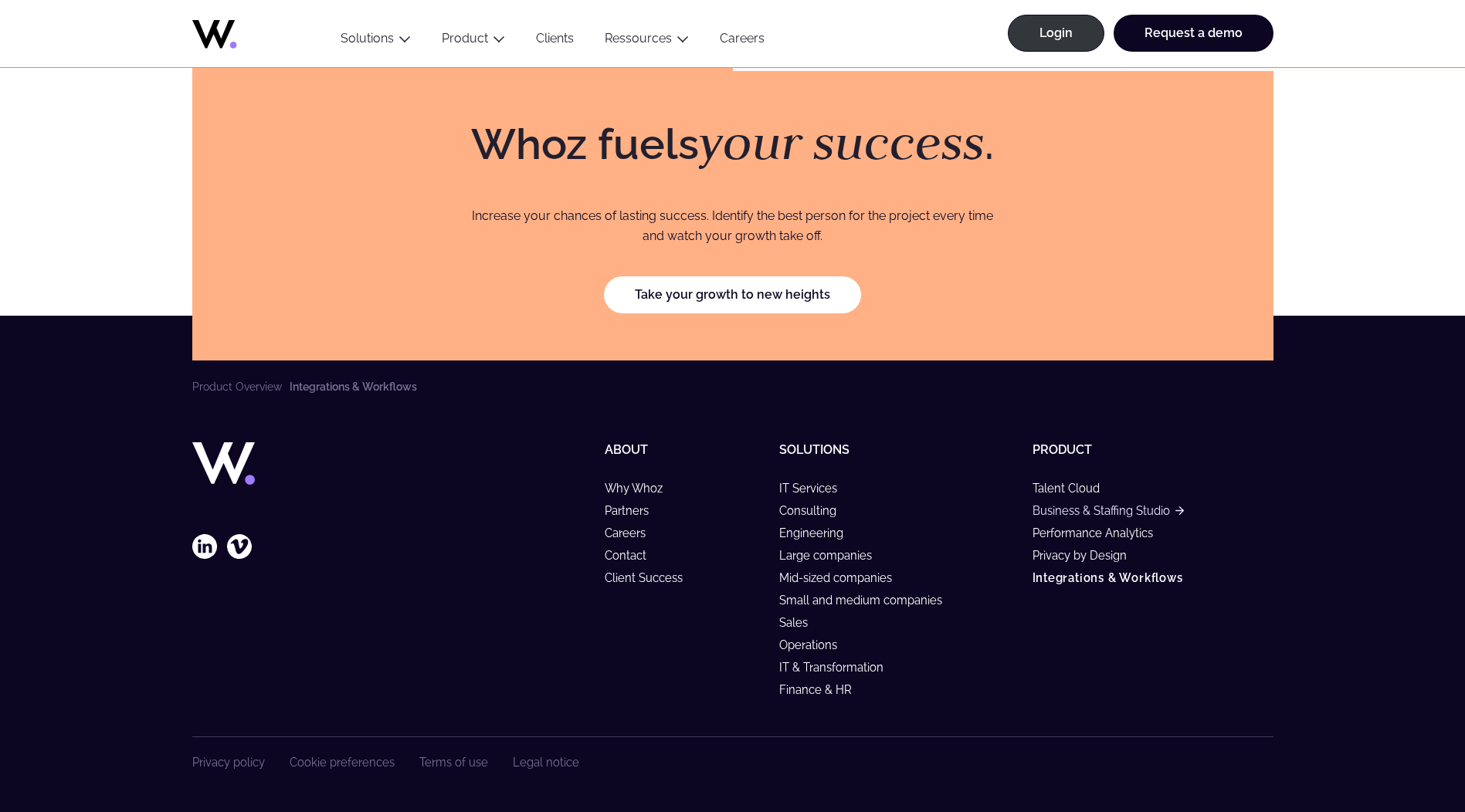
click at [1113, 514] on link "Business & Staffing Studio" at bounding box center [1107, 510] width 151 height 13
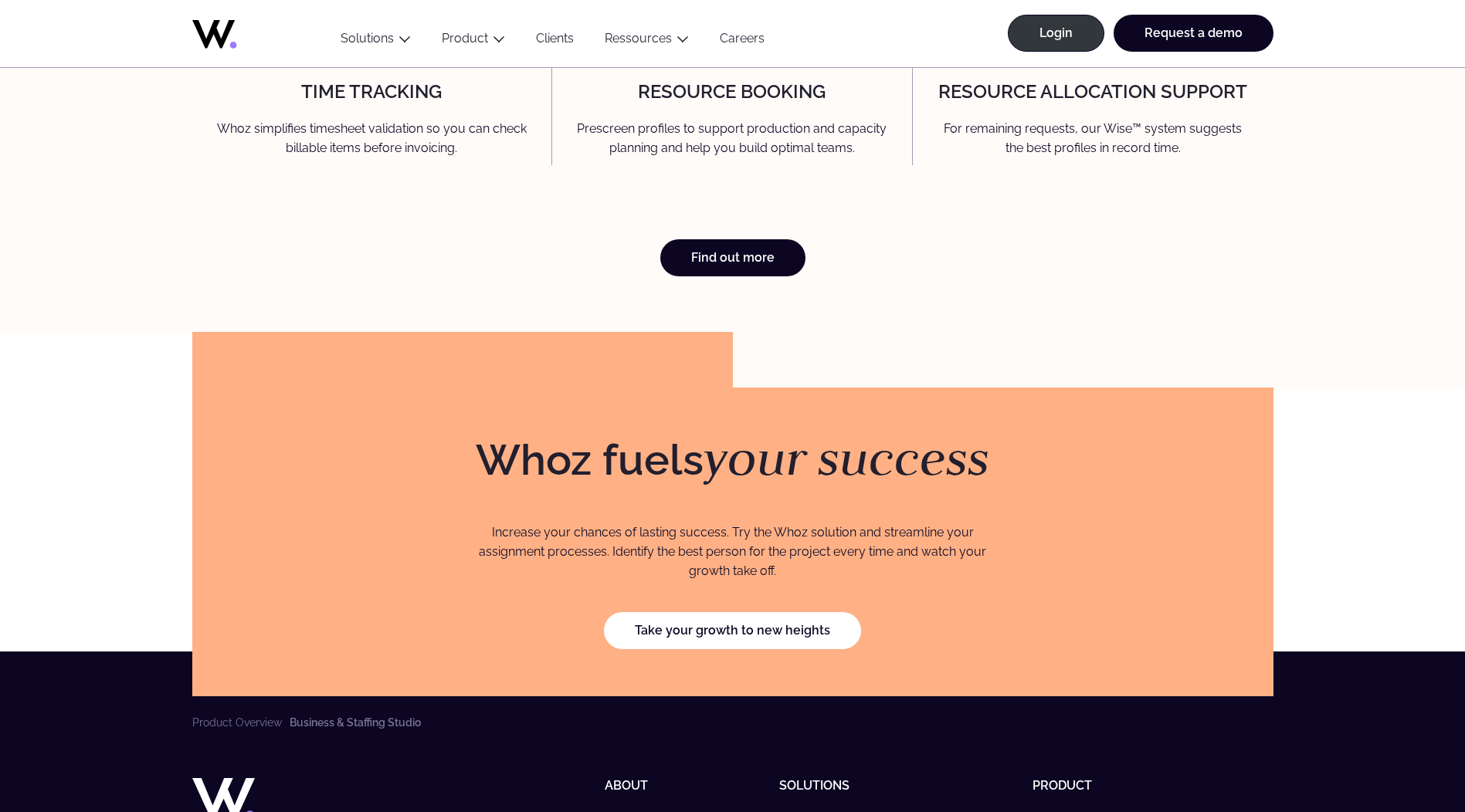
scroll to position [4323, 0]
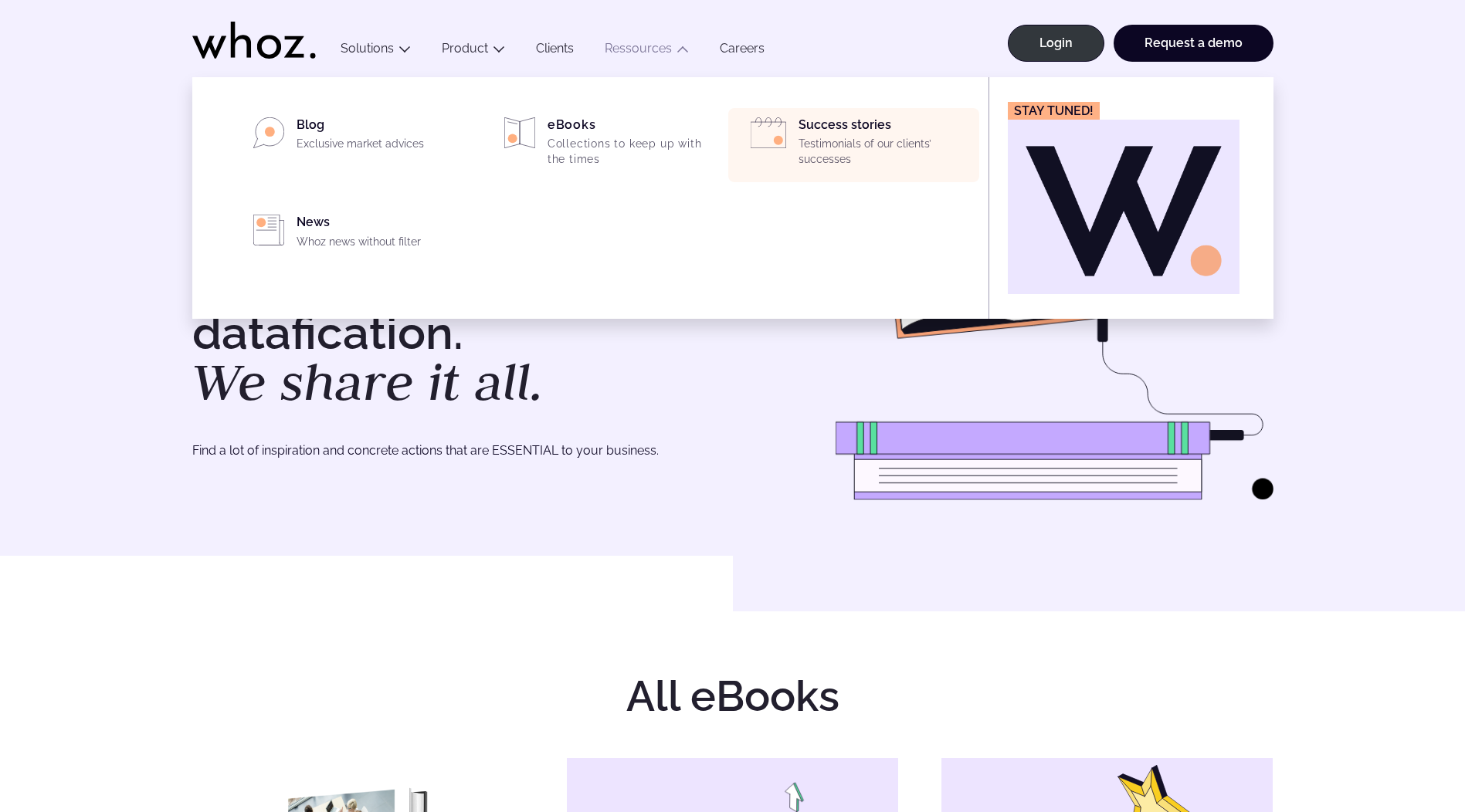
click at [856, 148] on p "Testimonials of our clients’ successes" at bounding box center [884, 152] width 172 height 30
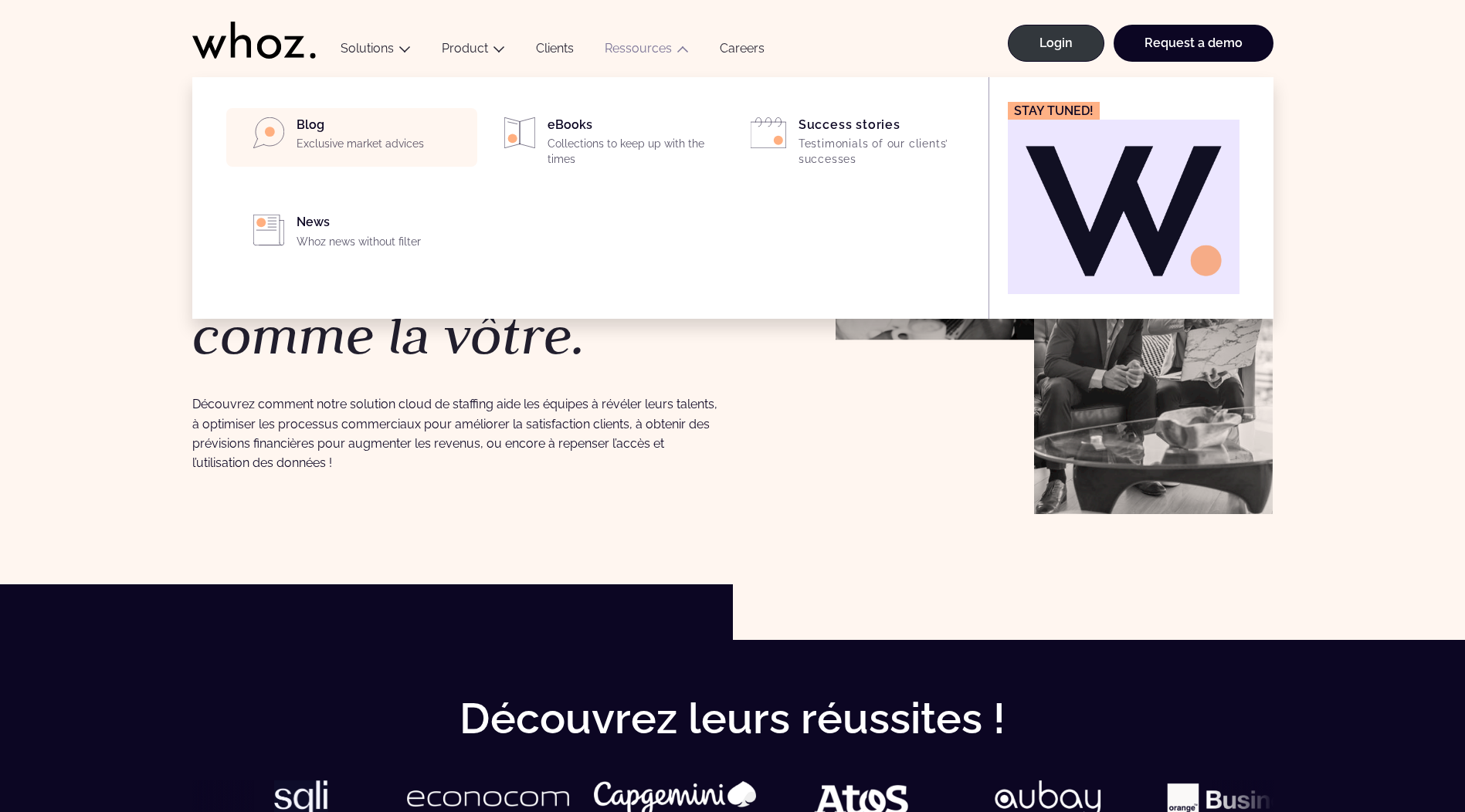
click at [402, 118] on div "Blog Exclusive market advices" at bounding box center [383, 137] width 172 height 40
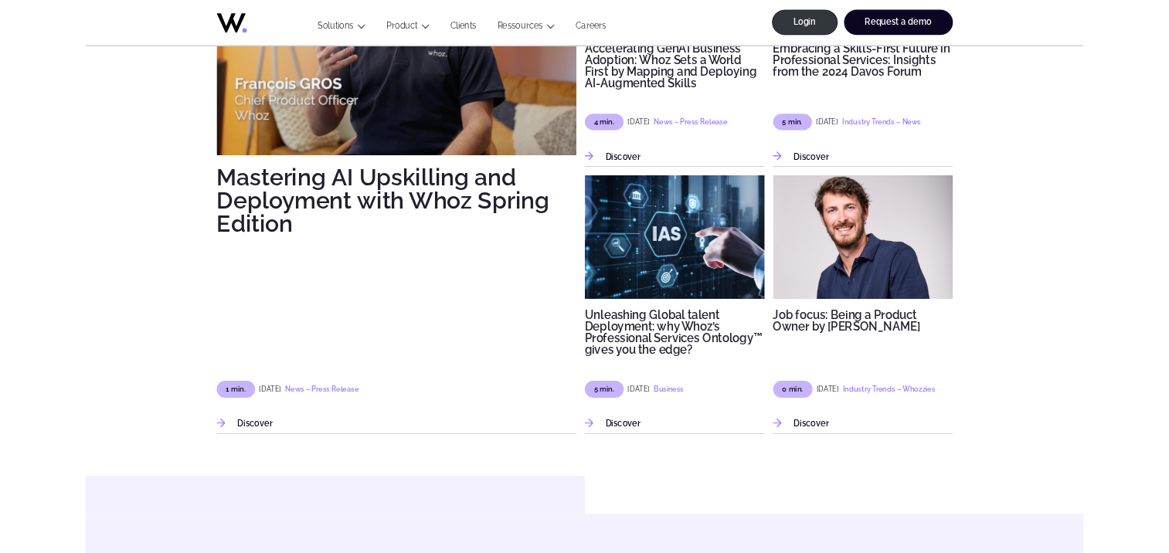
scroll to position [1159, 0]
